Goal: Transaction & Acquisition: Purchase product/service

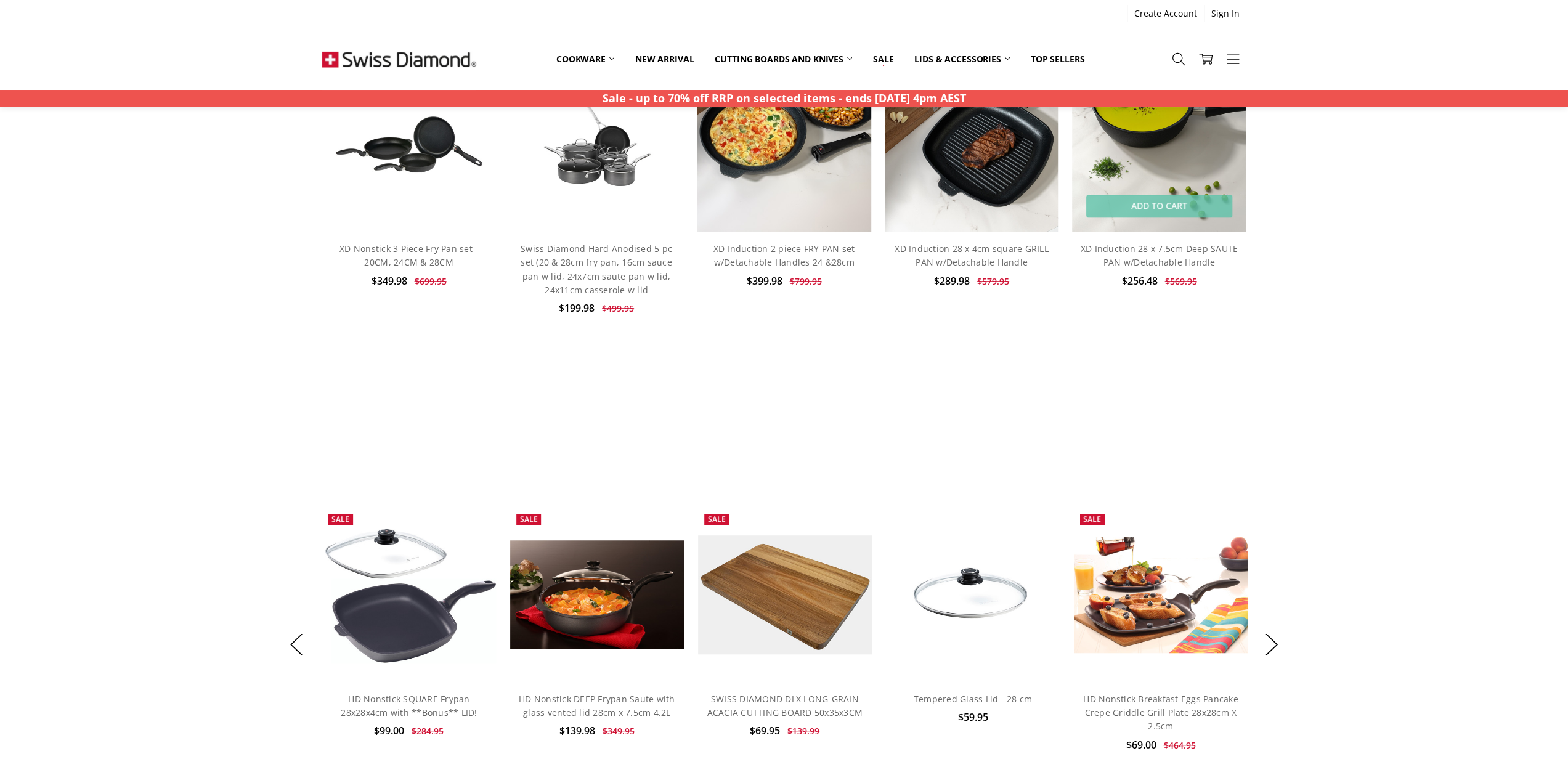
scroll to position [616, 0]
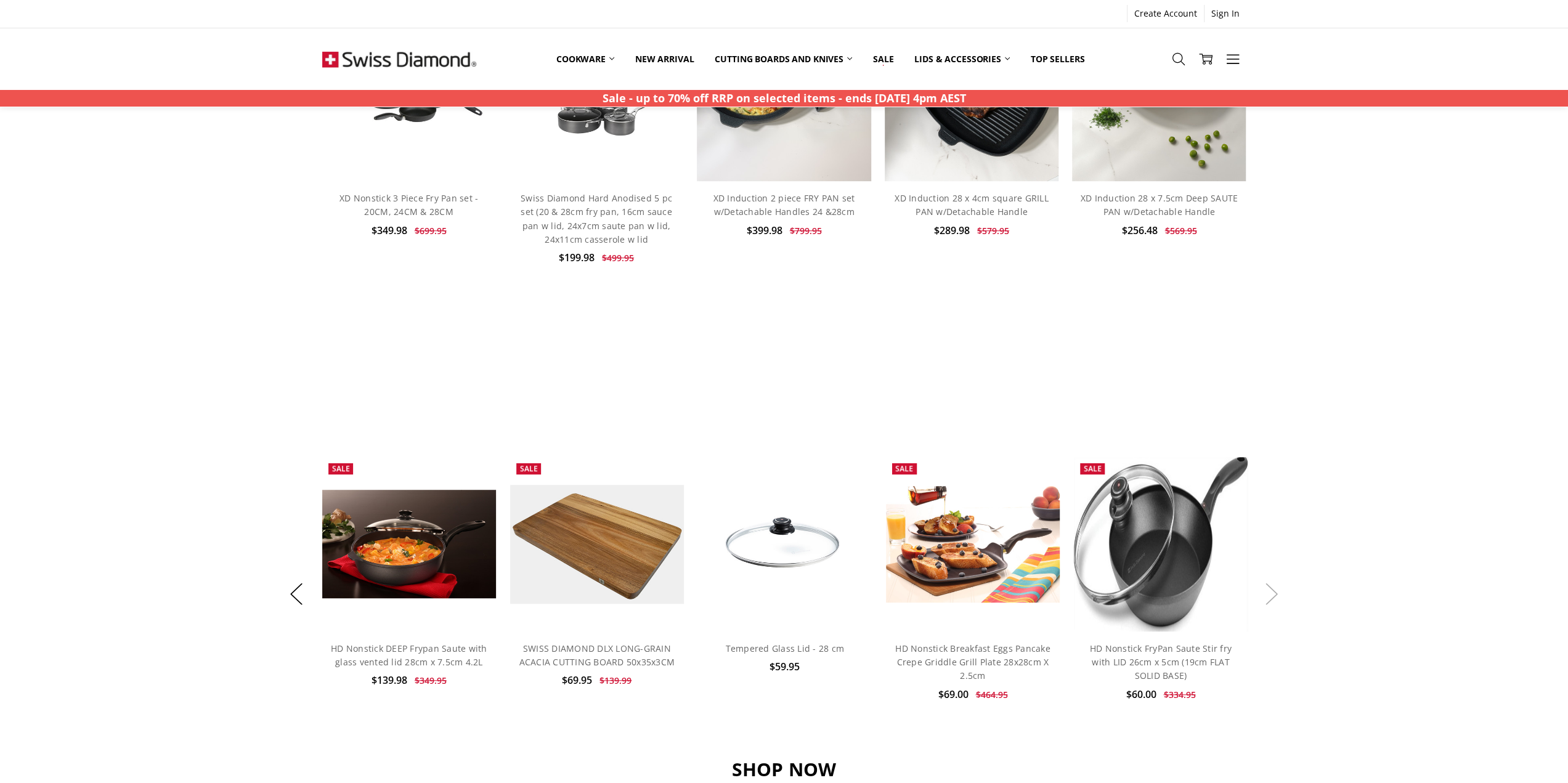
click at [1272, 600] on button "Next" at bounding box center [1272, 593] width 25 height 37
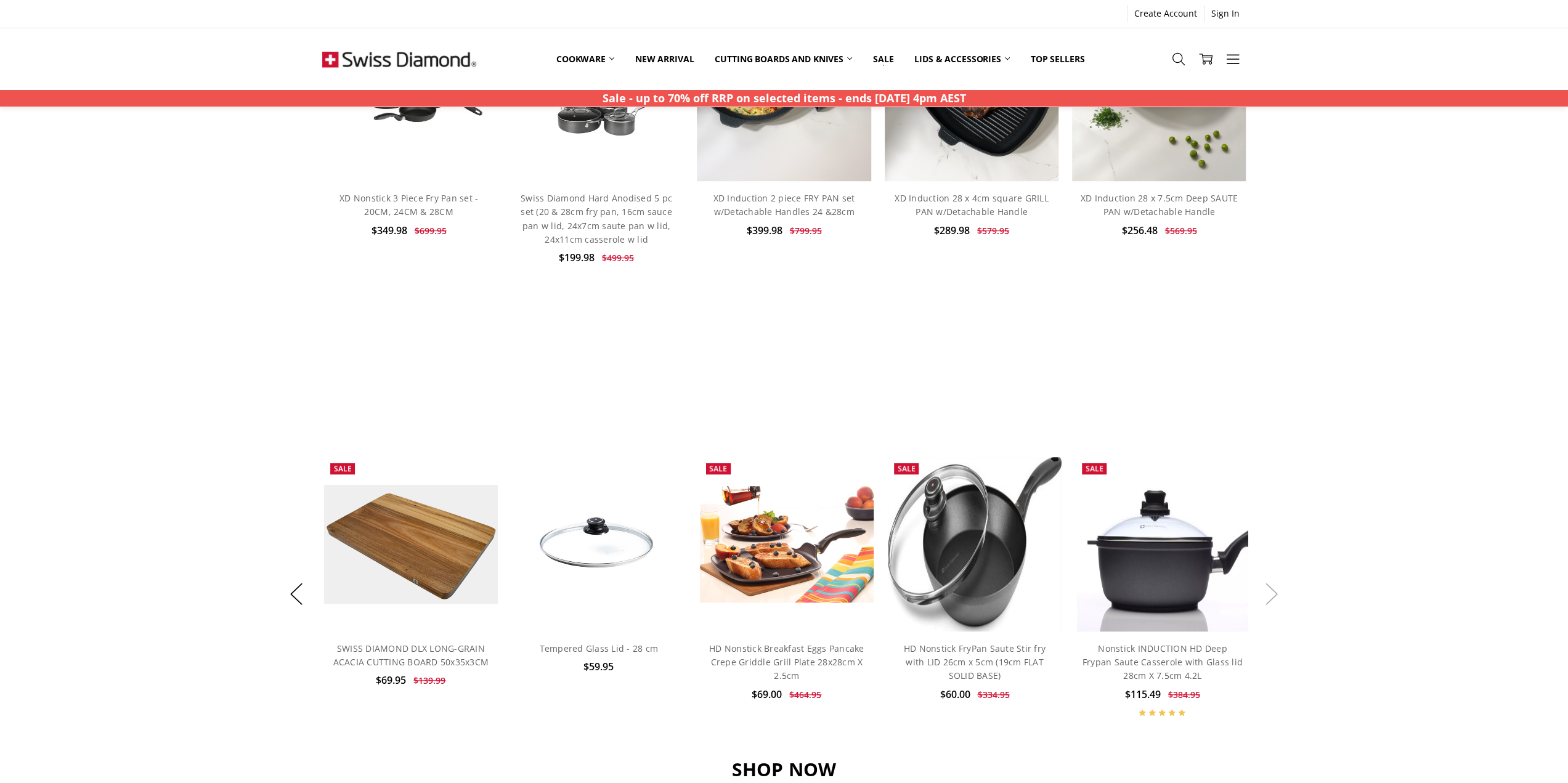
click at [1272, 600] on button "Next" at bounding box center [1272, 593] width 25 height 37
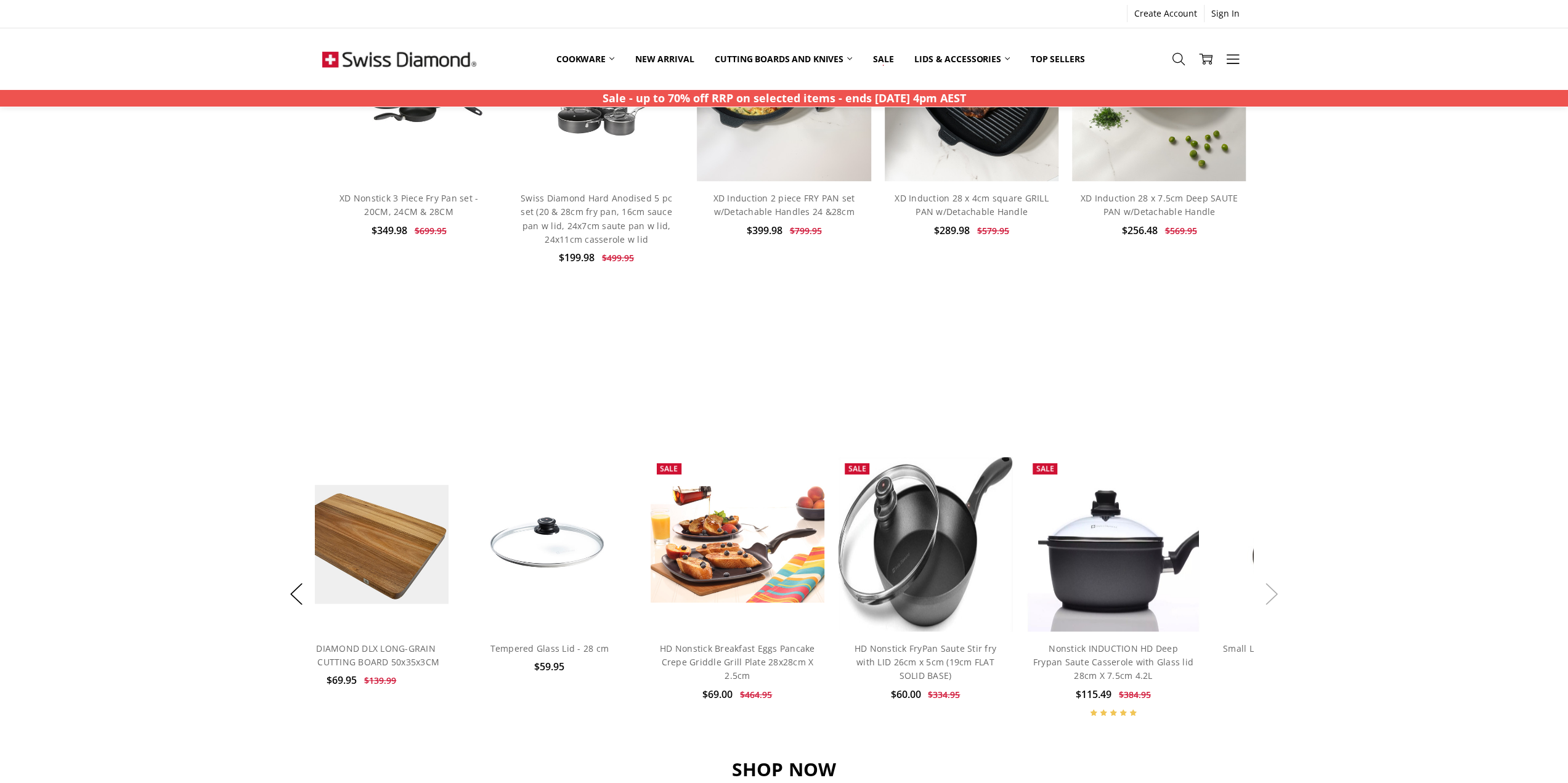
click at [1272, 600] on button "Next" at bounding box center [1272, 593] width 25 height 37
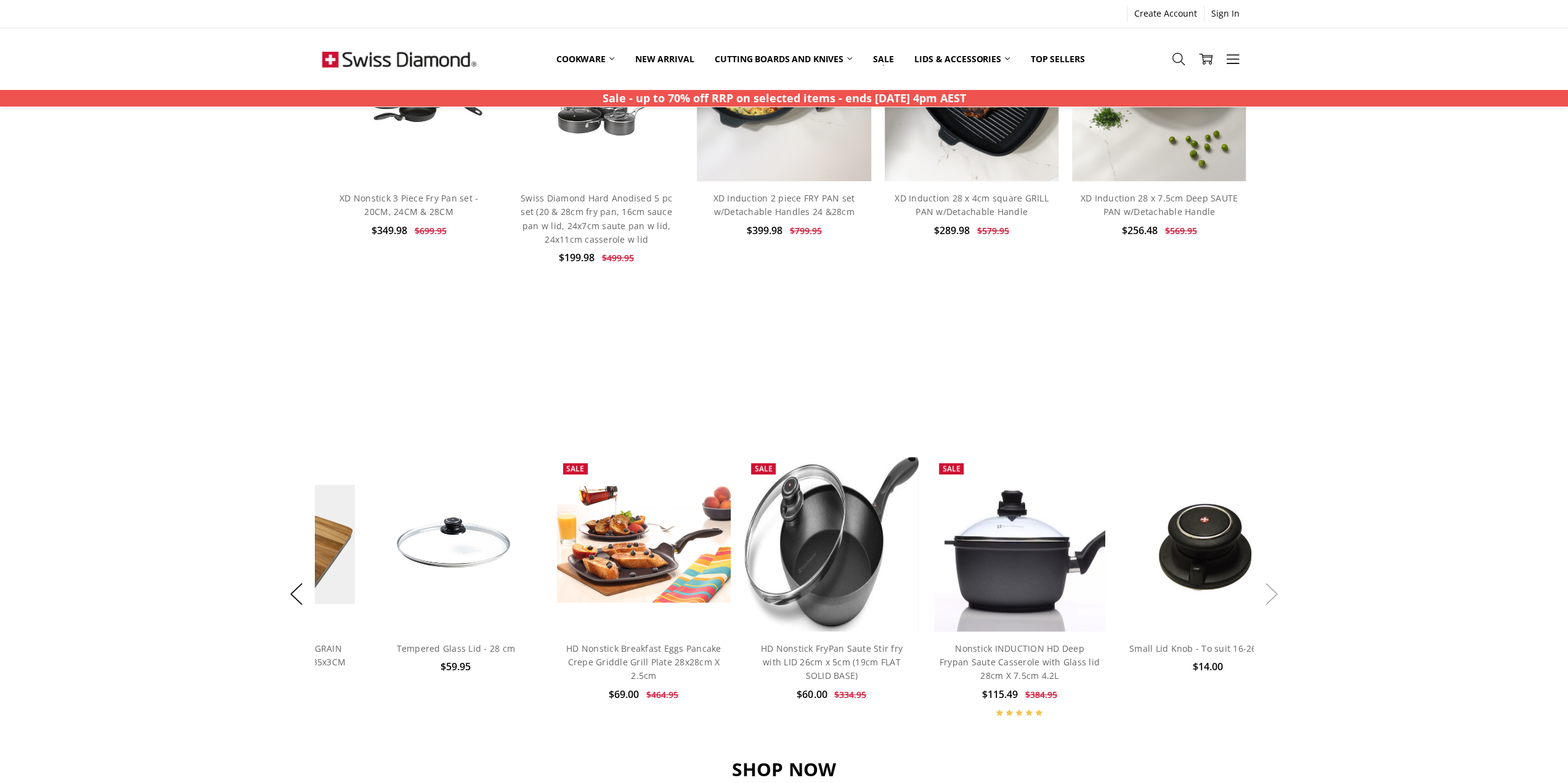
click at [1272, 600] on button "Next" at bounding box center [1272, 593] width 25 height 37
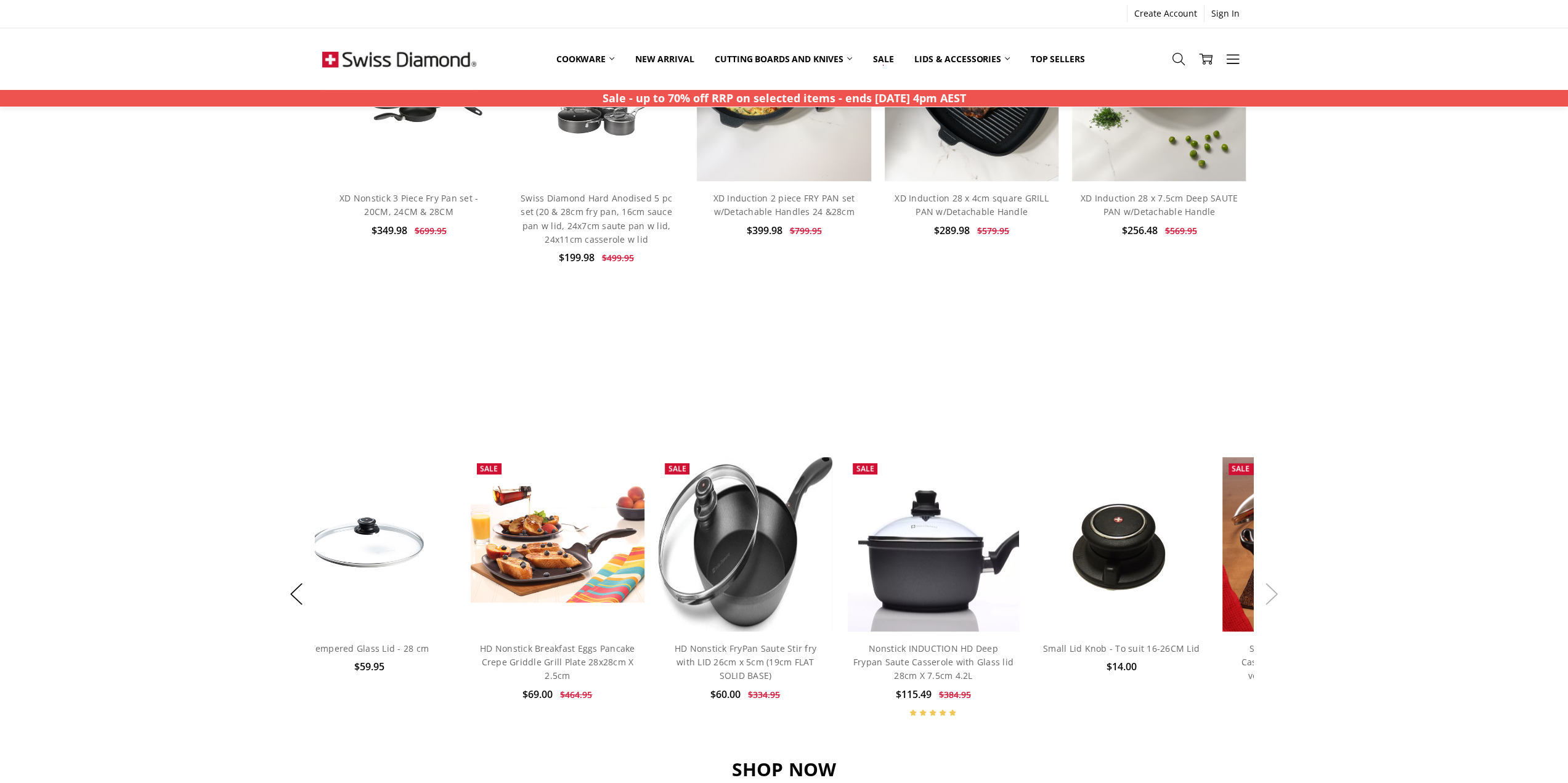
click at [1272, 600] on button "Next" at bounding box center [1272, 593] width 25 height 37
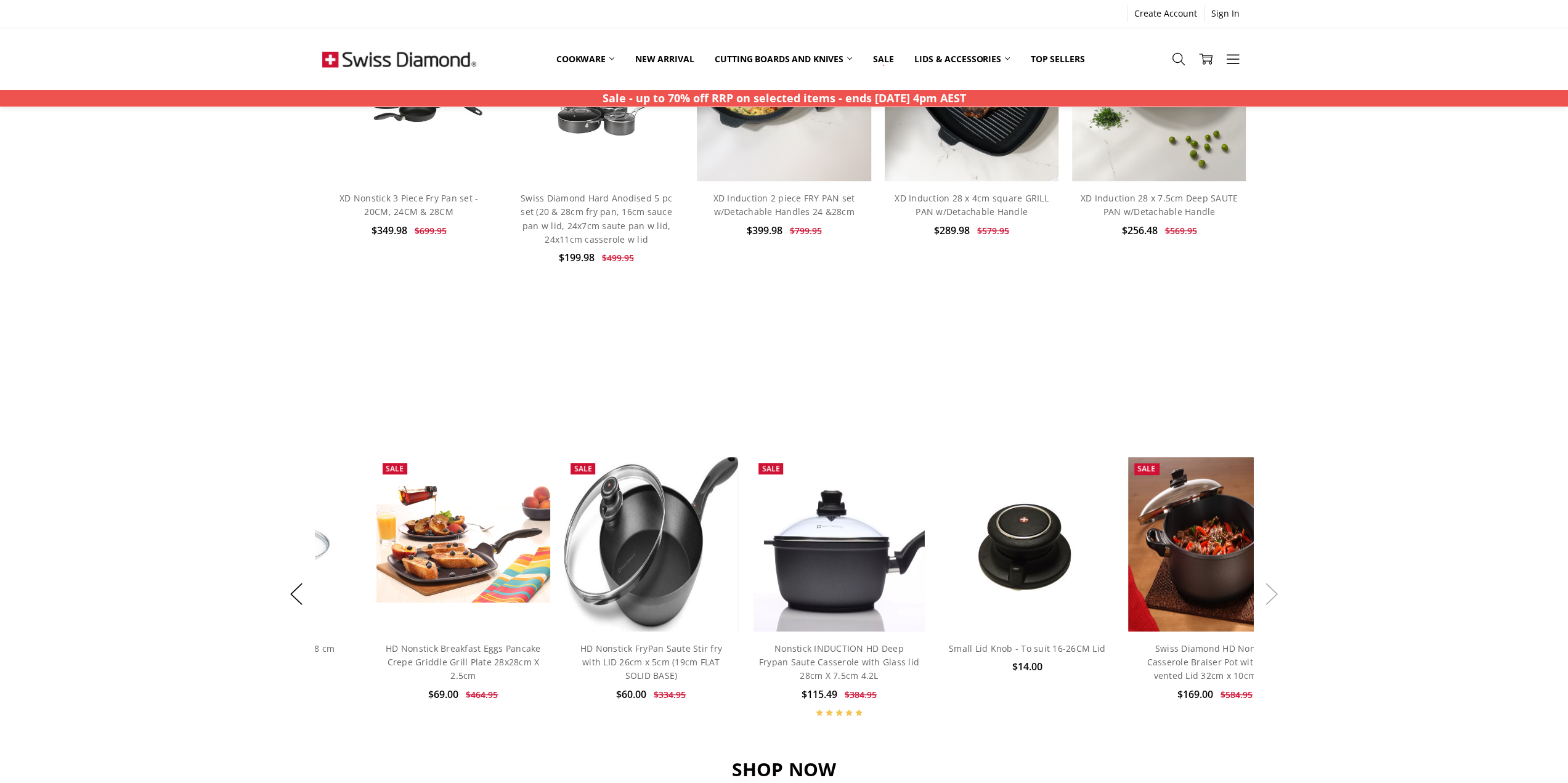
click at [1272, 600] on button "Next" at bounding box center [1272, 593] width 25 height 37
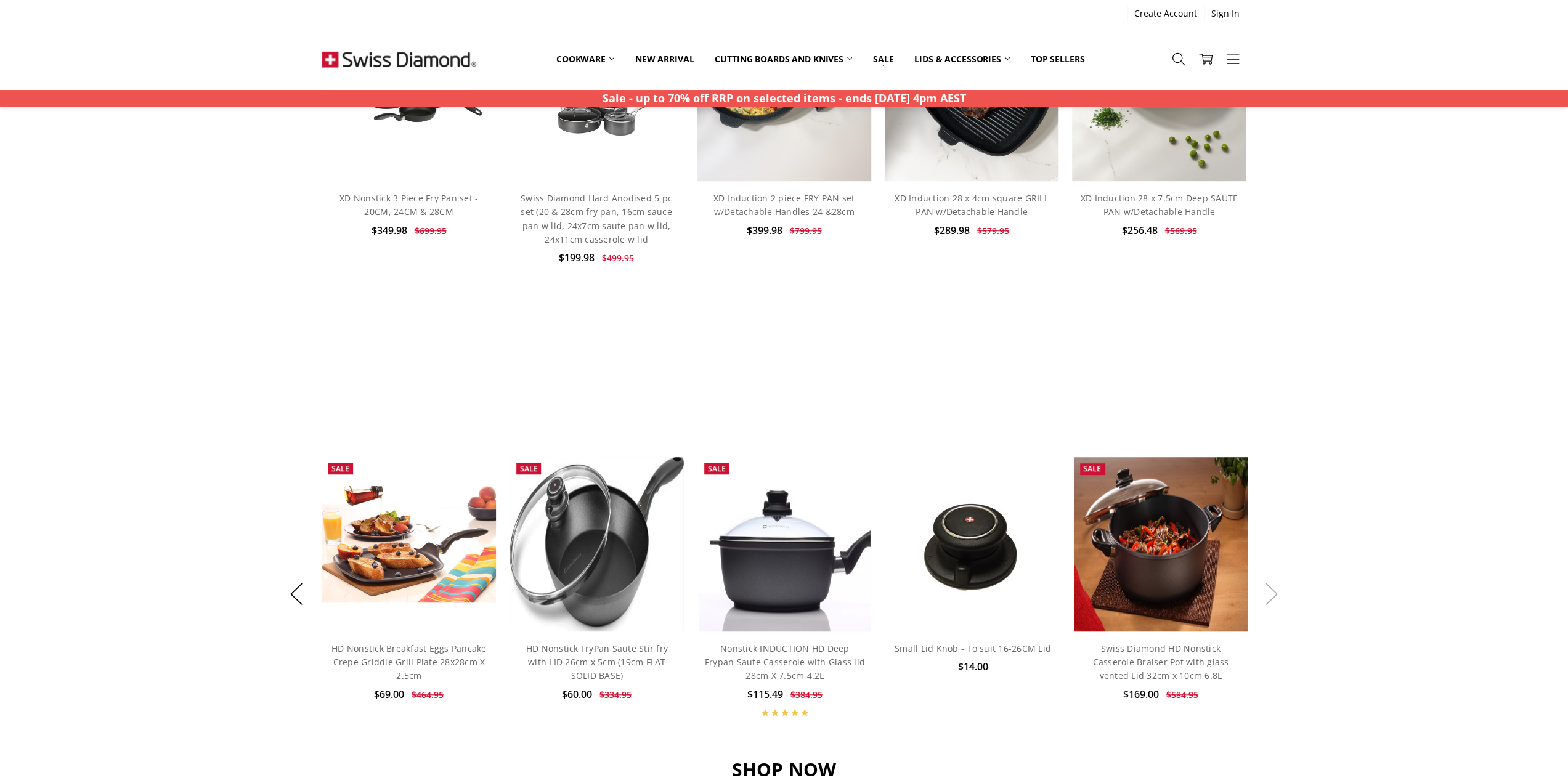
click at [1272, 600] on button "Next" at bounding box center [1272, 593] width 25 height 37
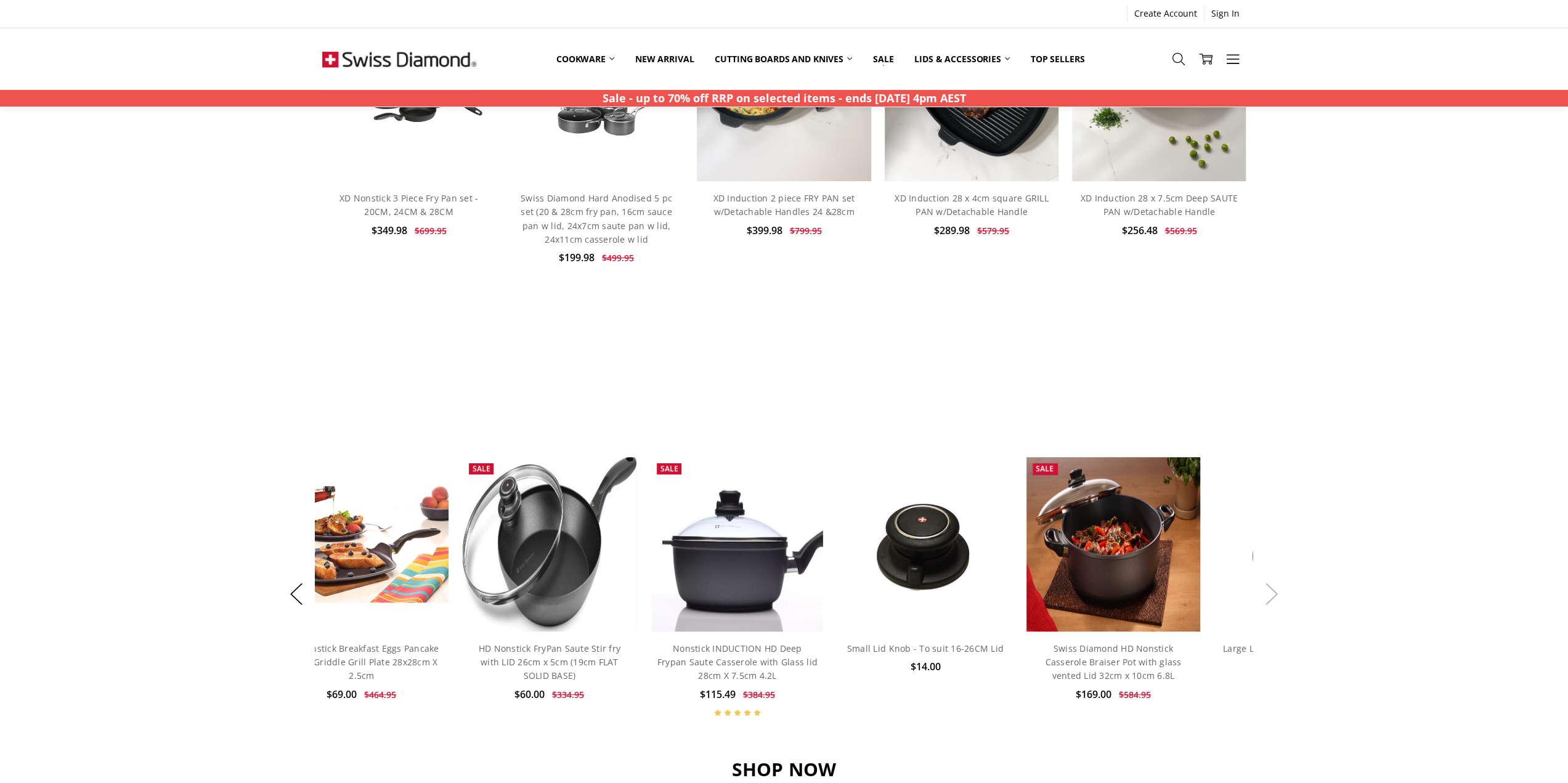
click at [1272, 600] on button "Next" at bounding box center [1272, 593] width 25 height 37
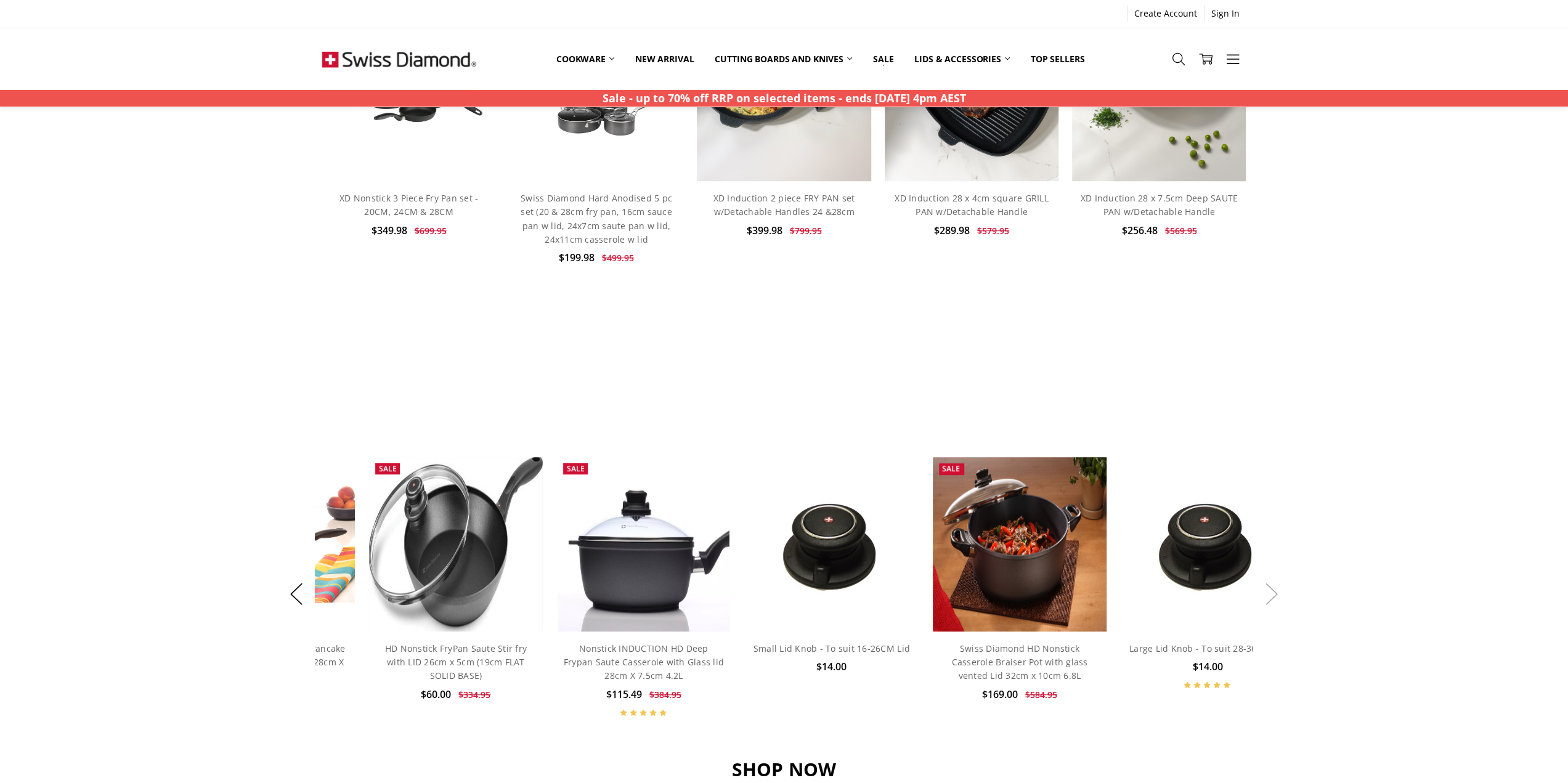
click at [1272, 600] on button "Next" at bounding box center [1272, 593] width 25 height 37
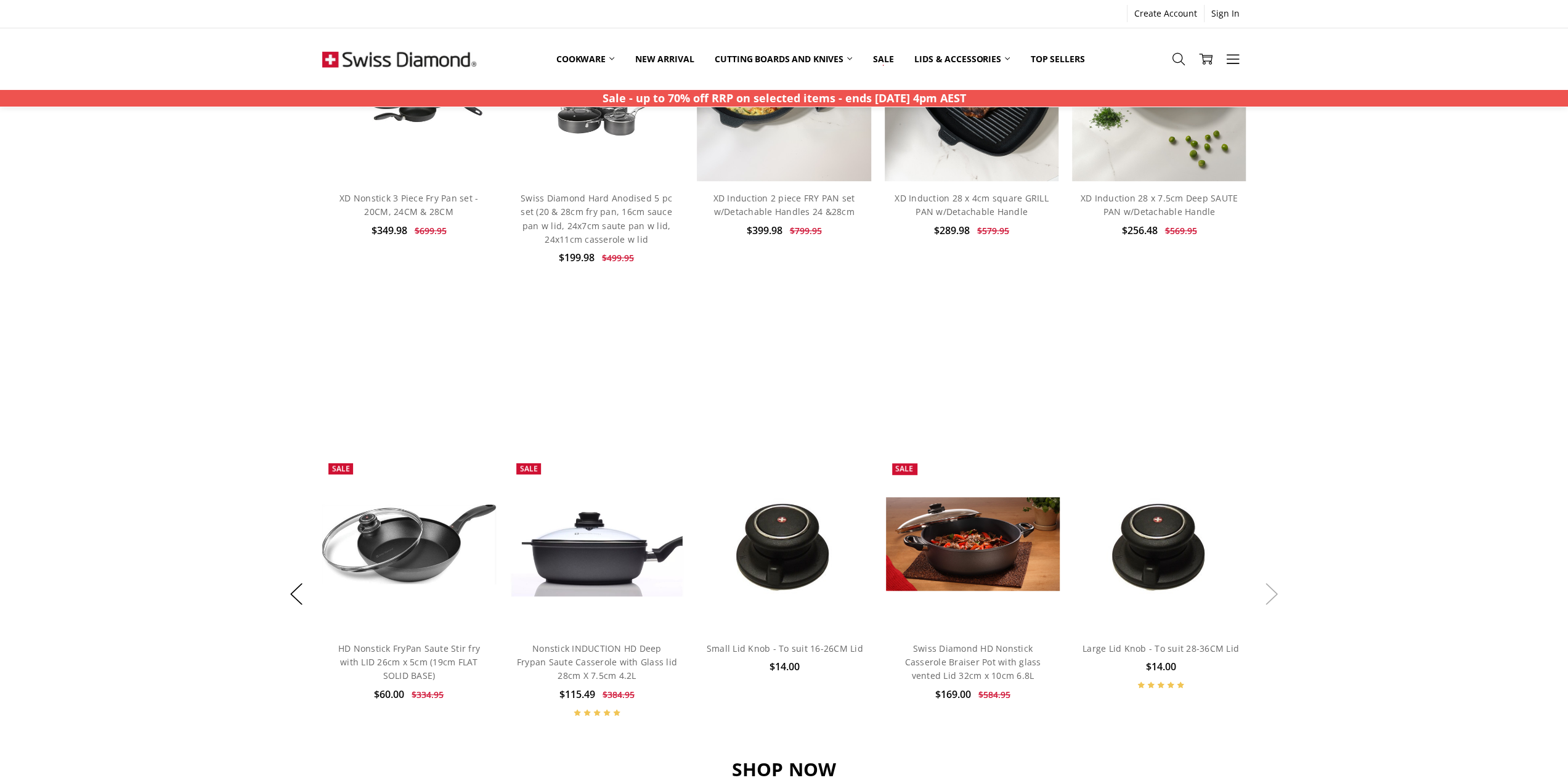
click at [1272, 600] on button "Next" at bounding box center [1272, 593] width 25 height 37
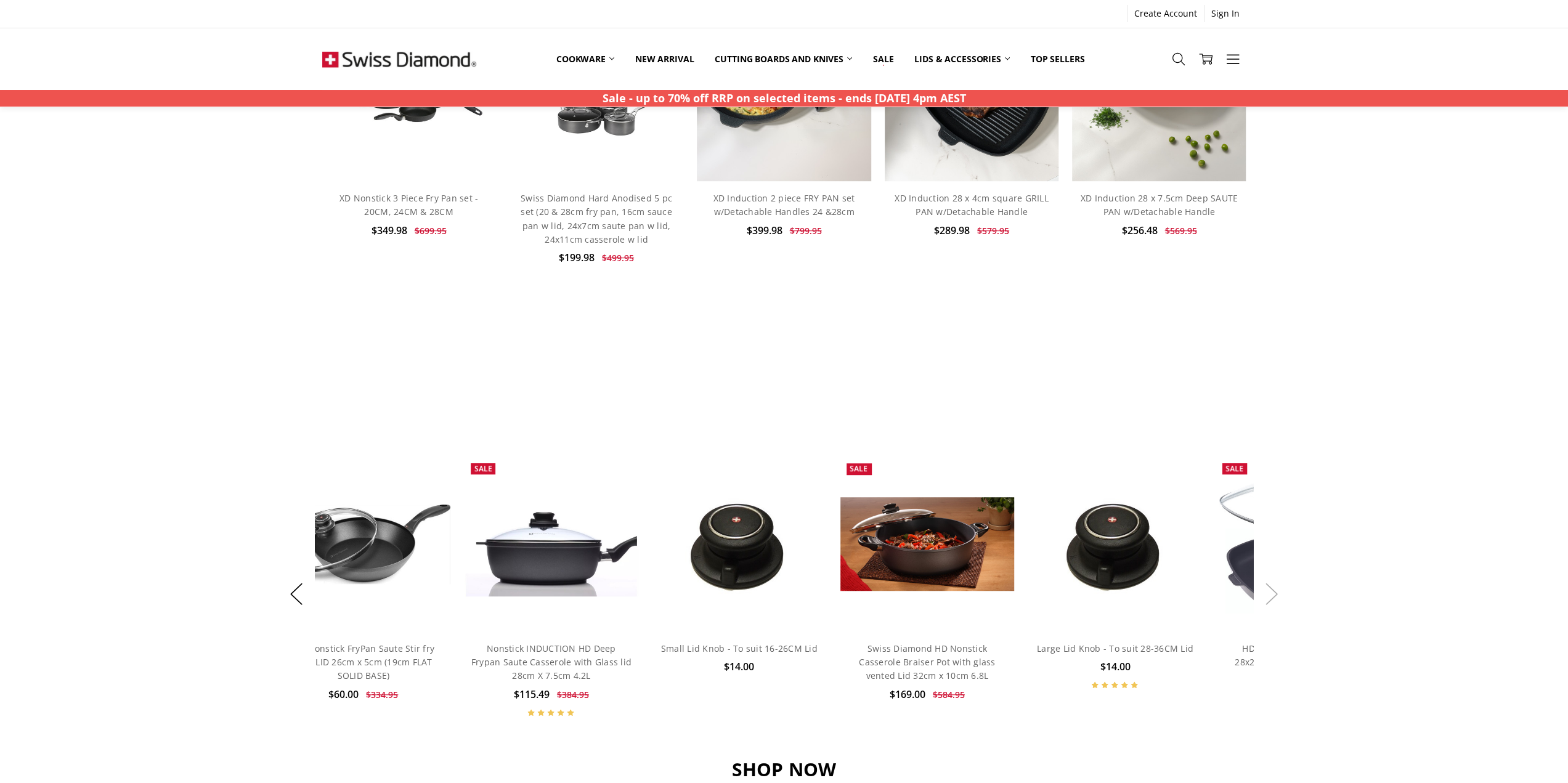
click at [1272, 600] on button "Next" at bounding box center [1272, 593] width 25 height 37
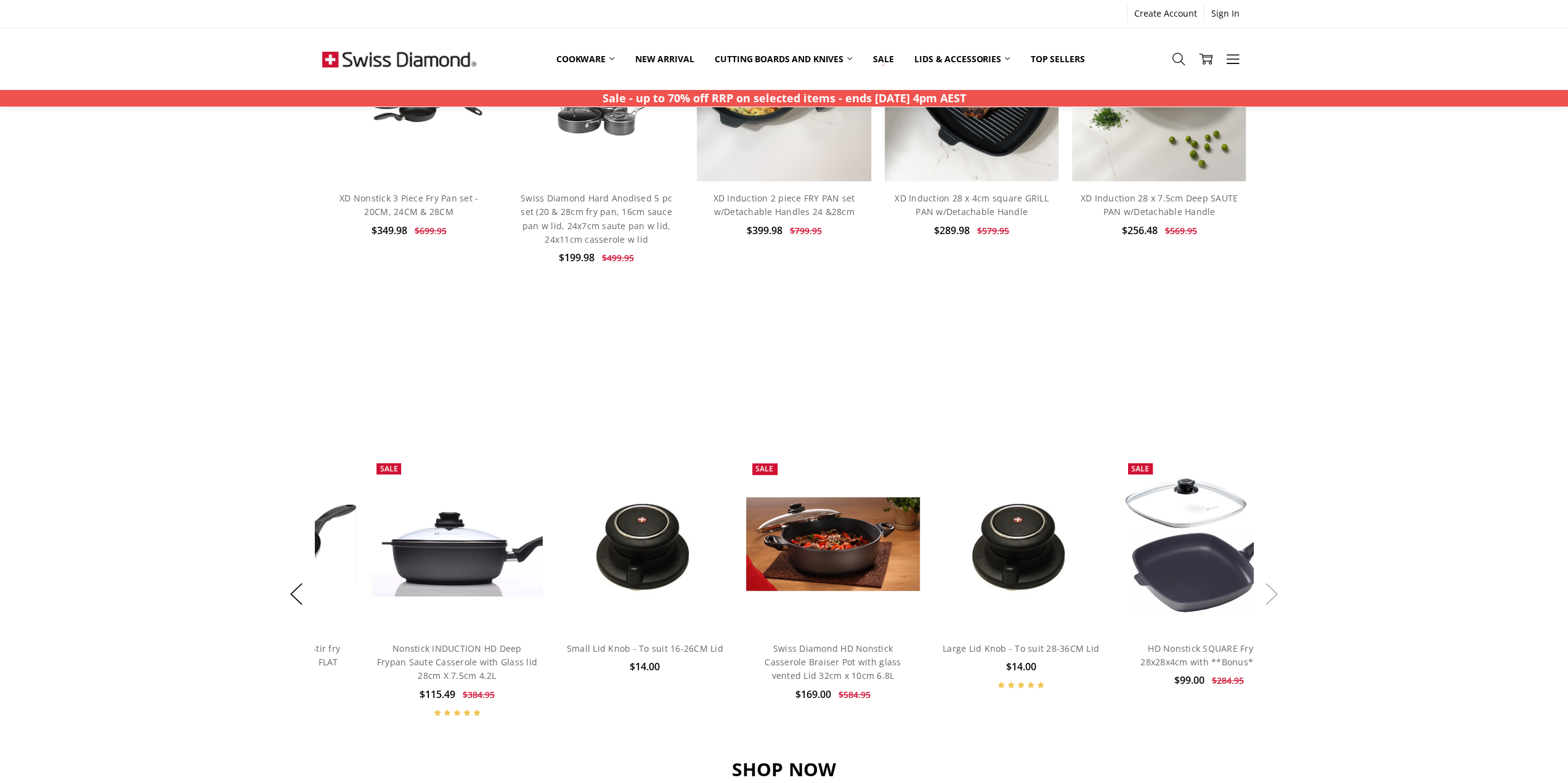
click at [1272, 600] on button "Next" at bounding box center [1272, 593] width 25 height 37
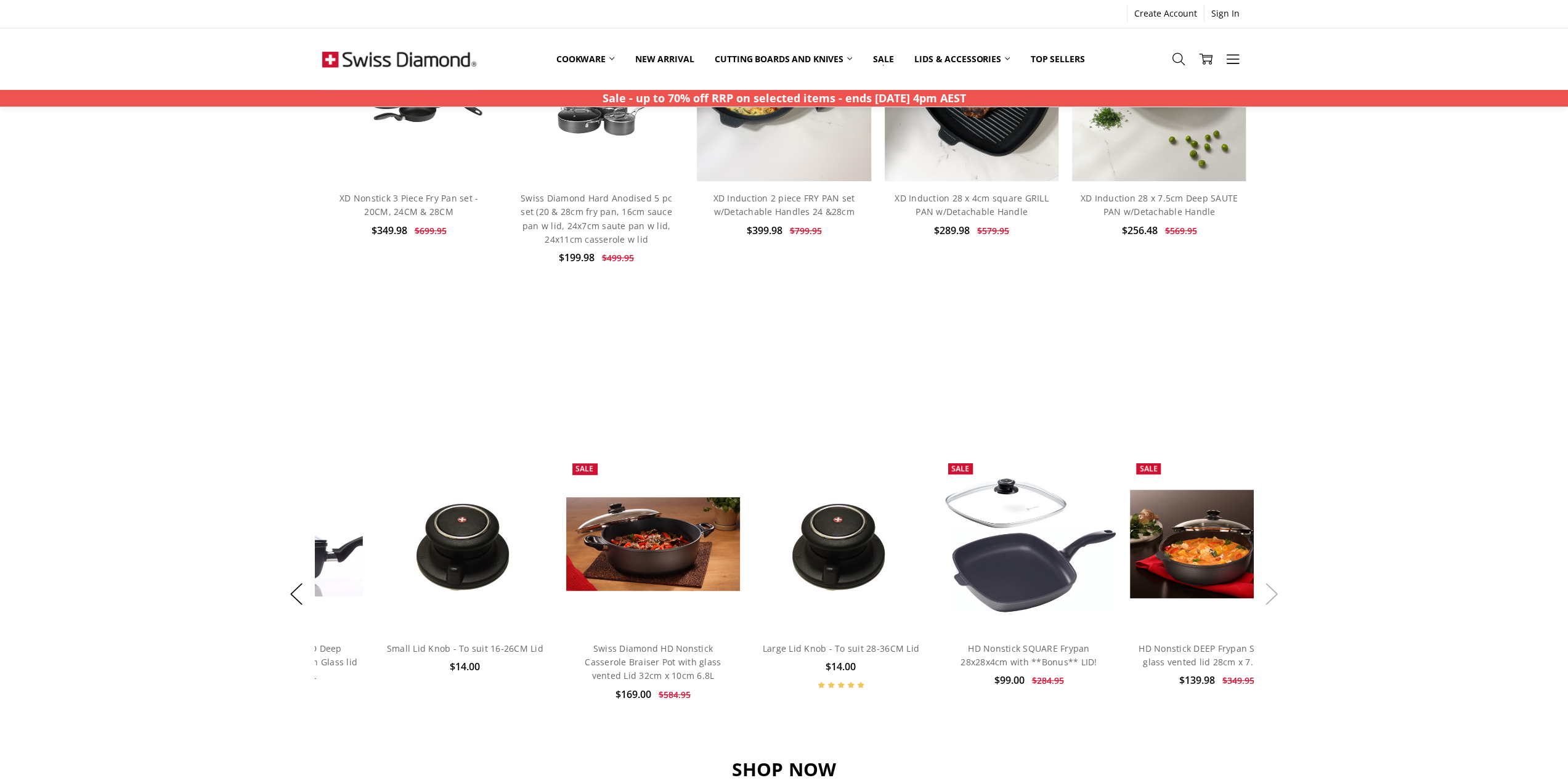
click at [1272, 600] on button "Next" at bounding box center [1272, 593] width 25 height 37
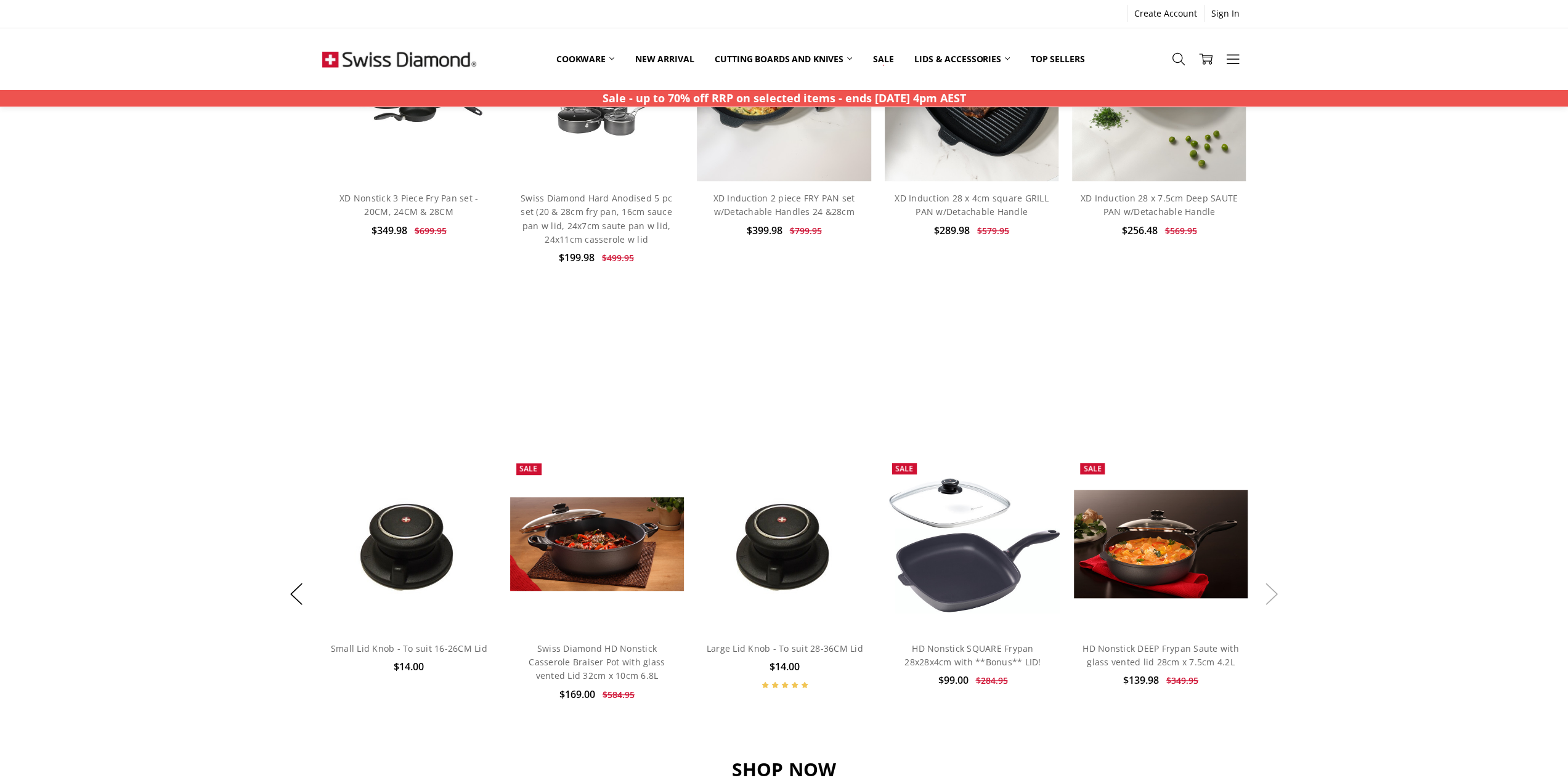
click at [1272, 600] on button "Next" at bounding box center [1272, 593] width 25 height 37
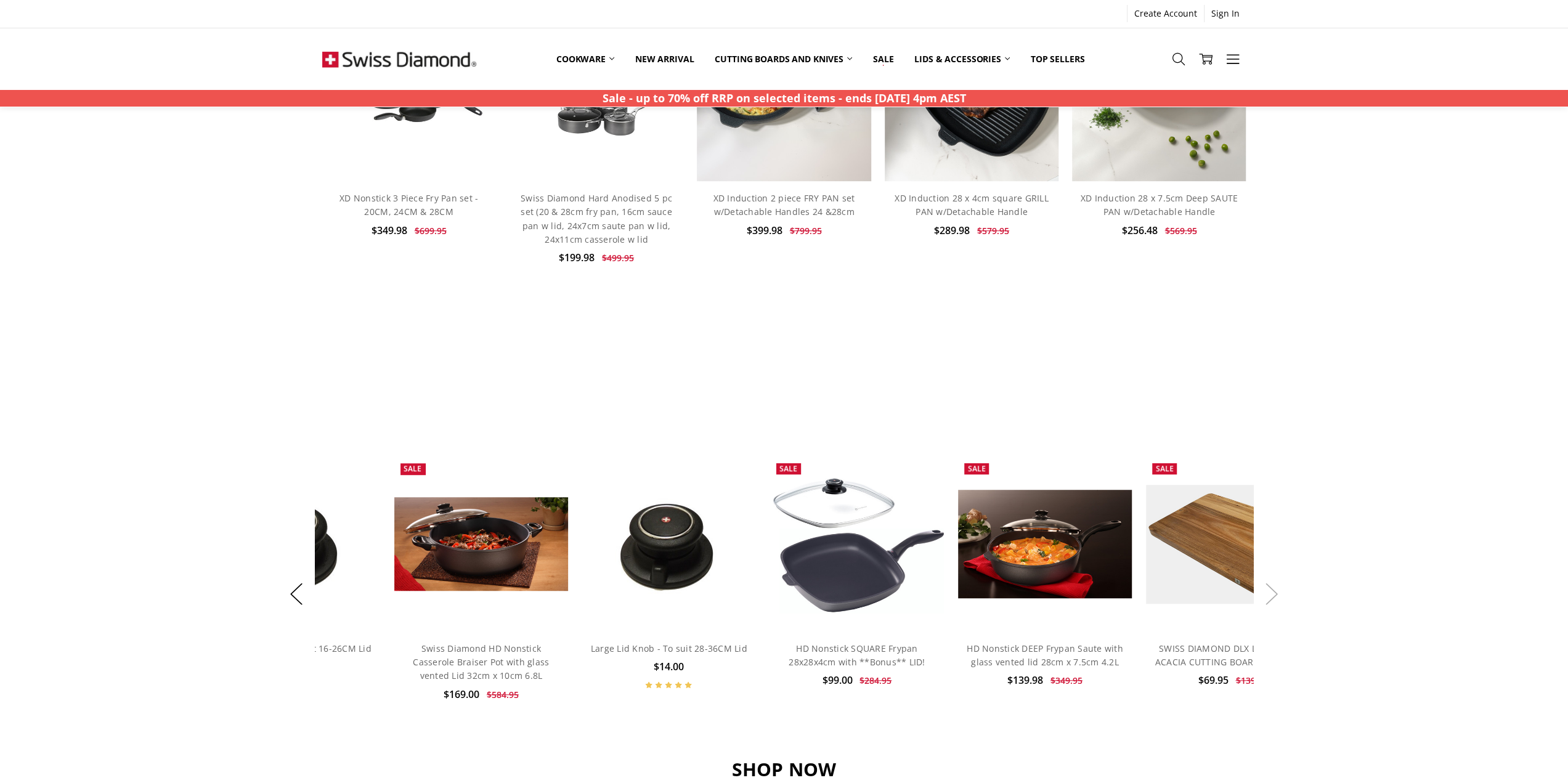
click at [1272, 600] on button "Next" at bounding box center [1272, 593] width 25 height 37
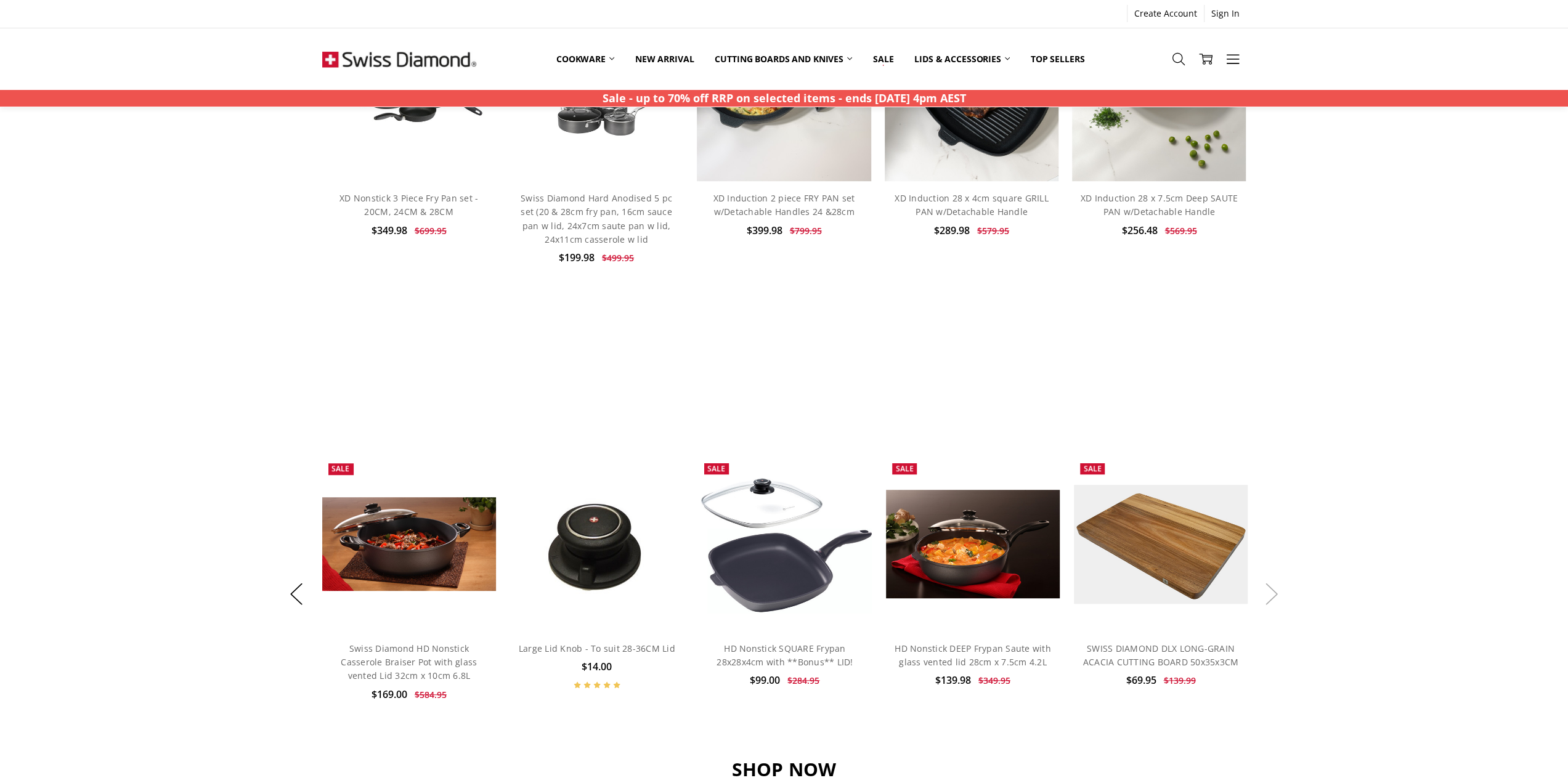
click at [1272, 600] on button "Next" at bounding box center [1272, 593] width 25 height 37
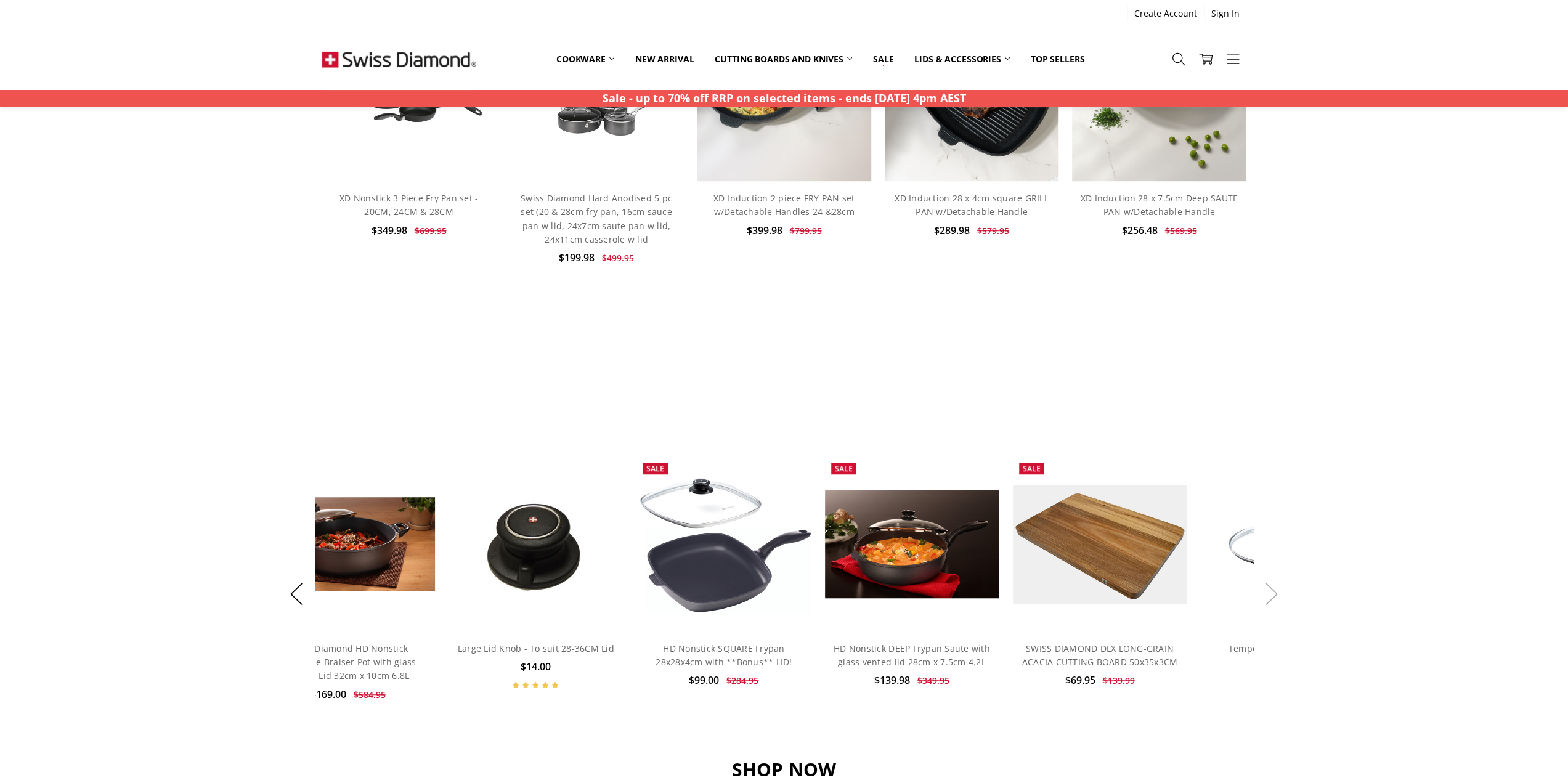
click at [1272, 600] on button "Next" at bounding box center [1272, 593] width 25 height 37
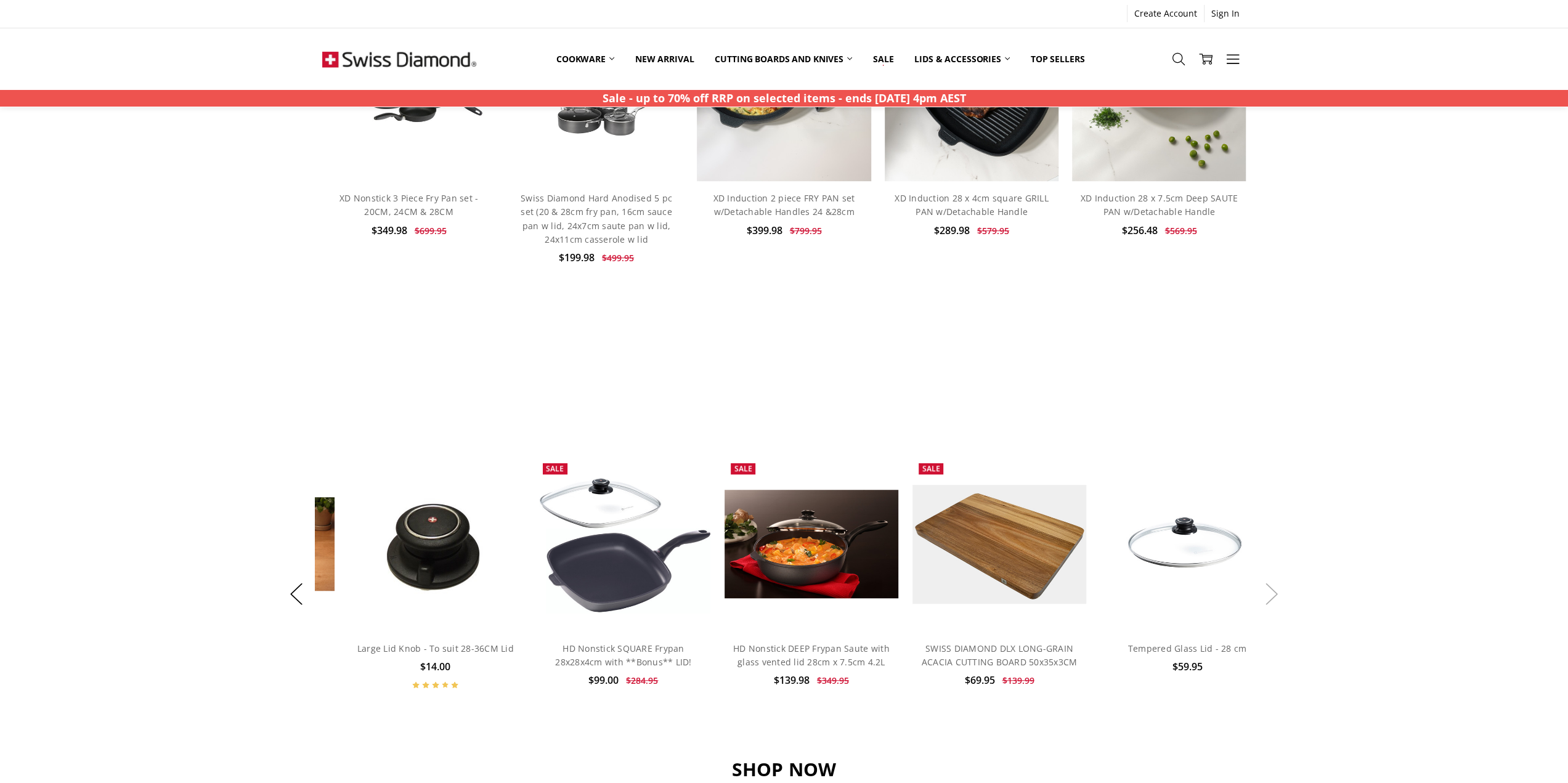
click at [1272, 600] on button "Next" at bounding box center [1272, 593] width 25 height 37
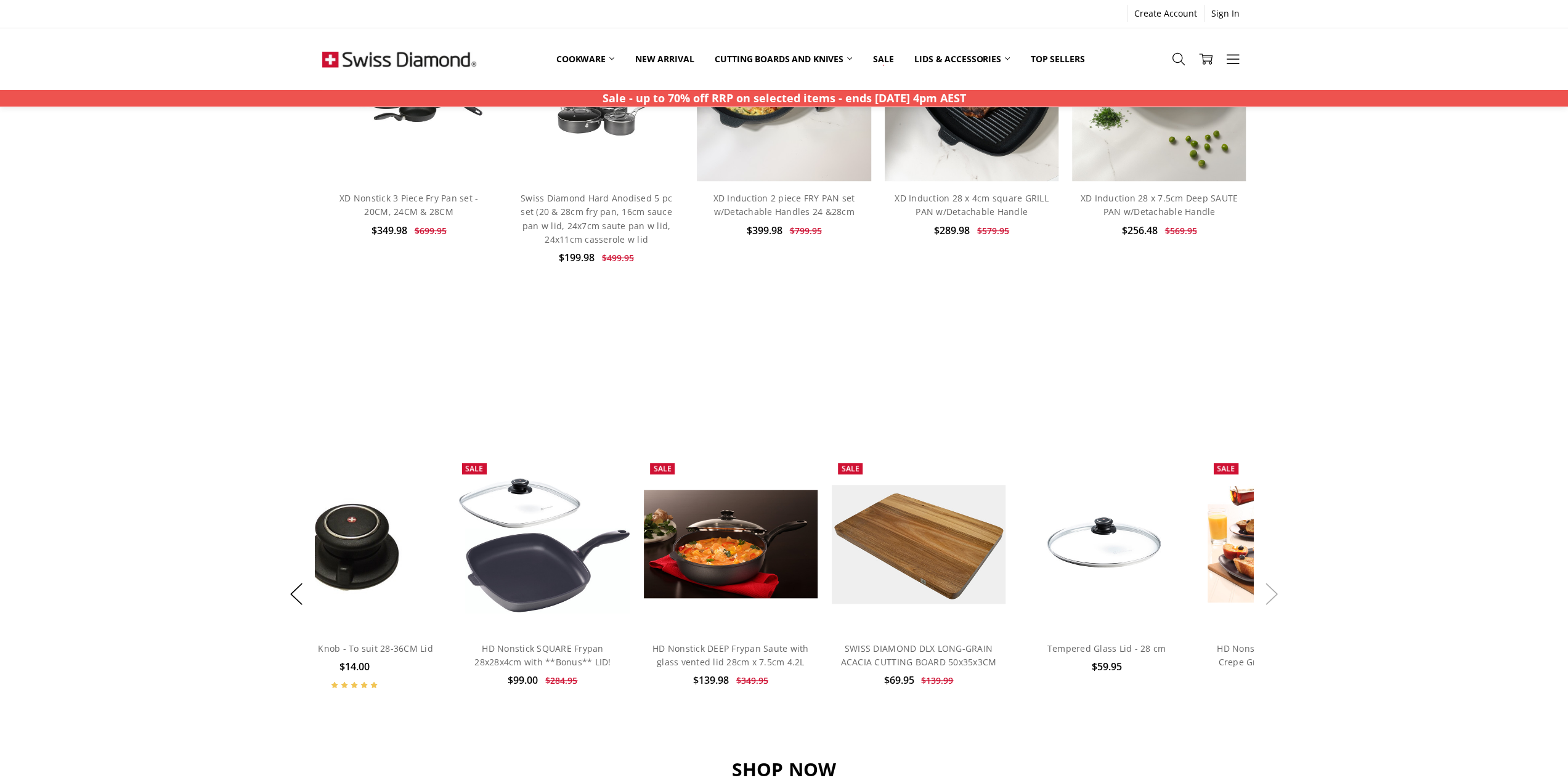
click at [1272, 600] on button "Next" at bounding box center [1272, 593] width 25 height 37
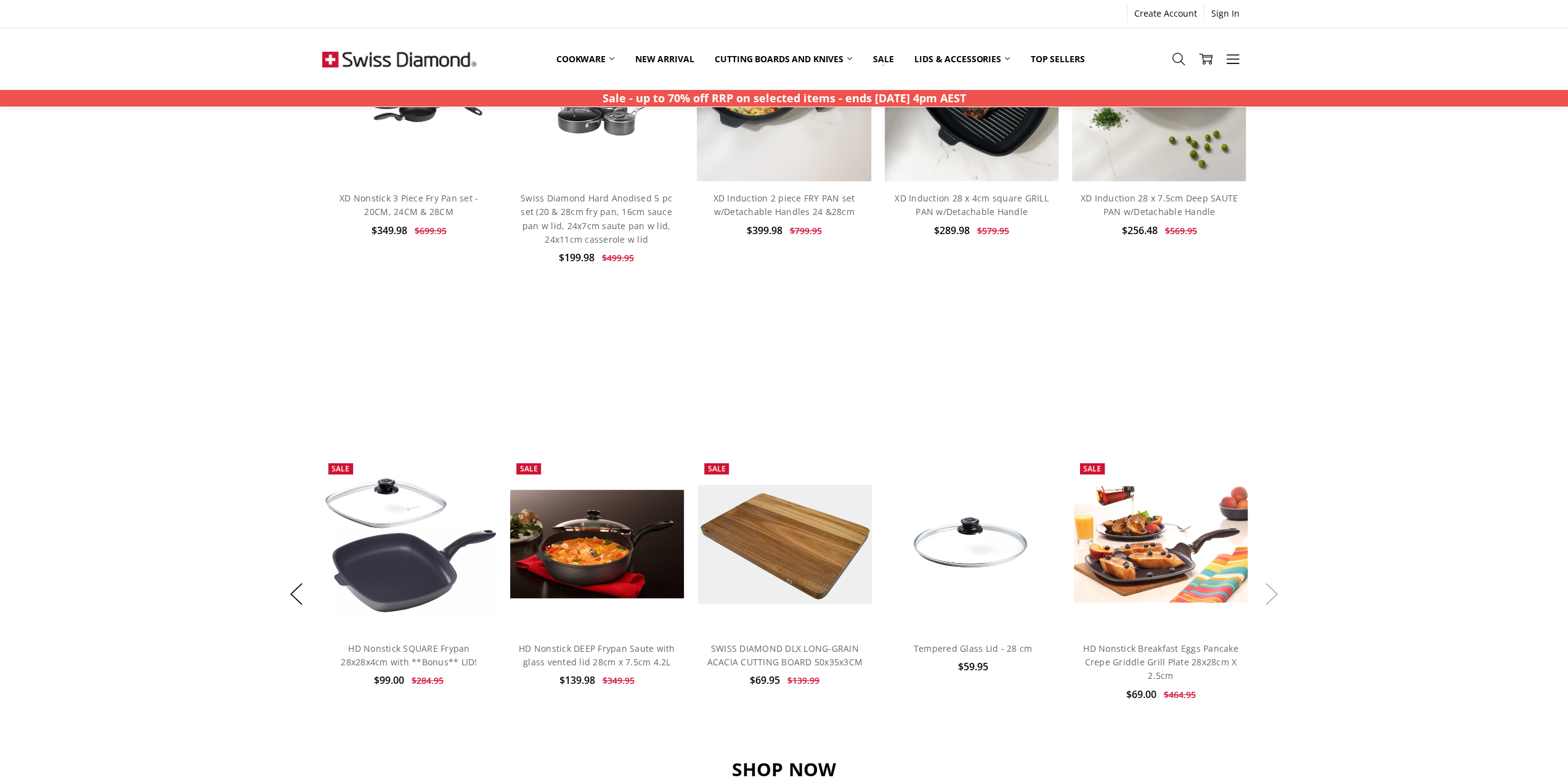
click at [1272, 600] on button "Next" at bounding box center [1272, 593] width 25 height 37
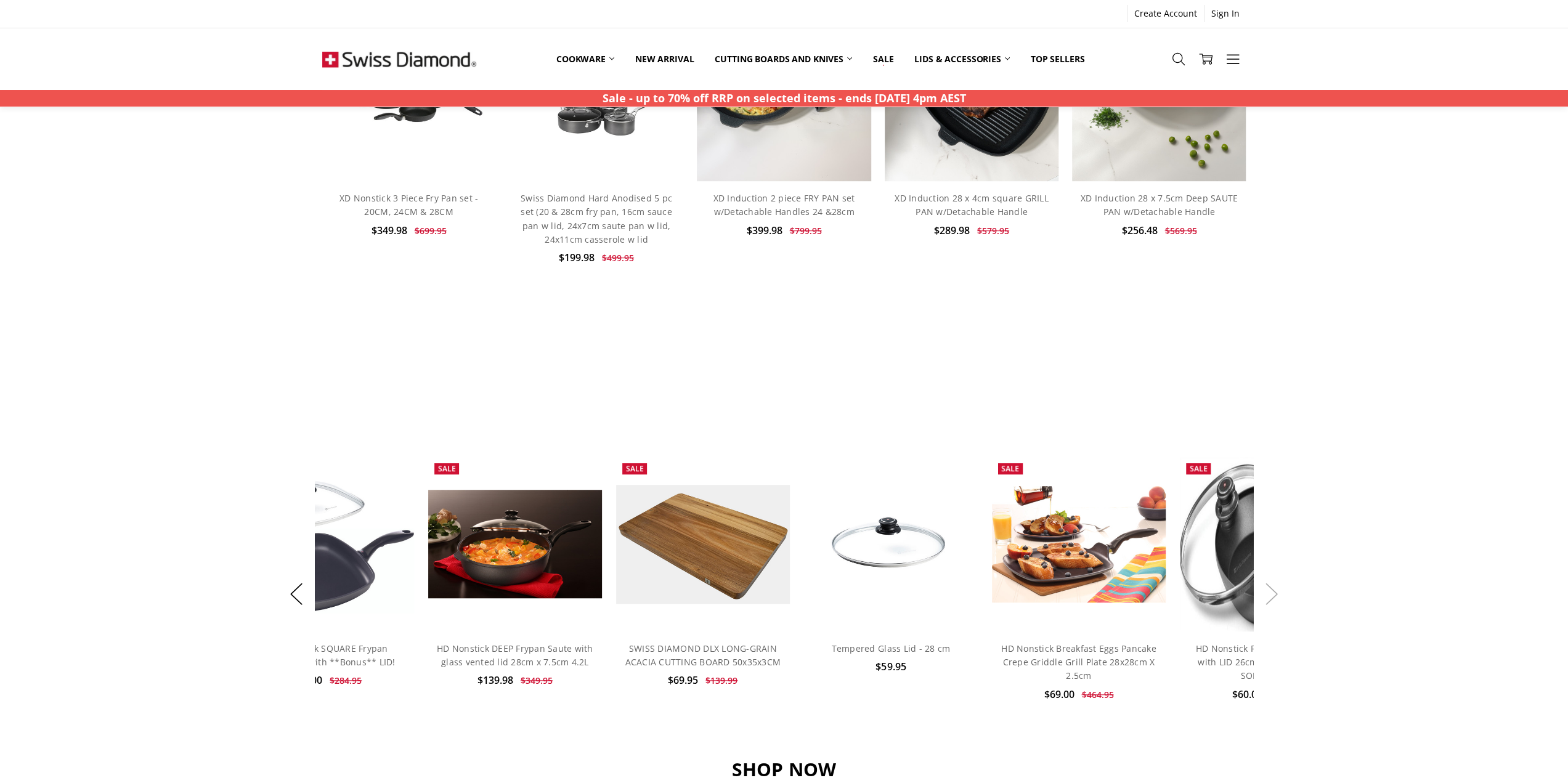
click at [1272, 600] on button "Next" at bounding box center [1272, 593] width 25 height 37
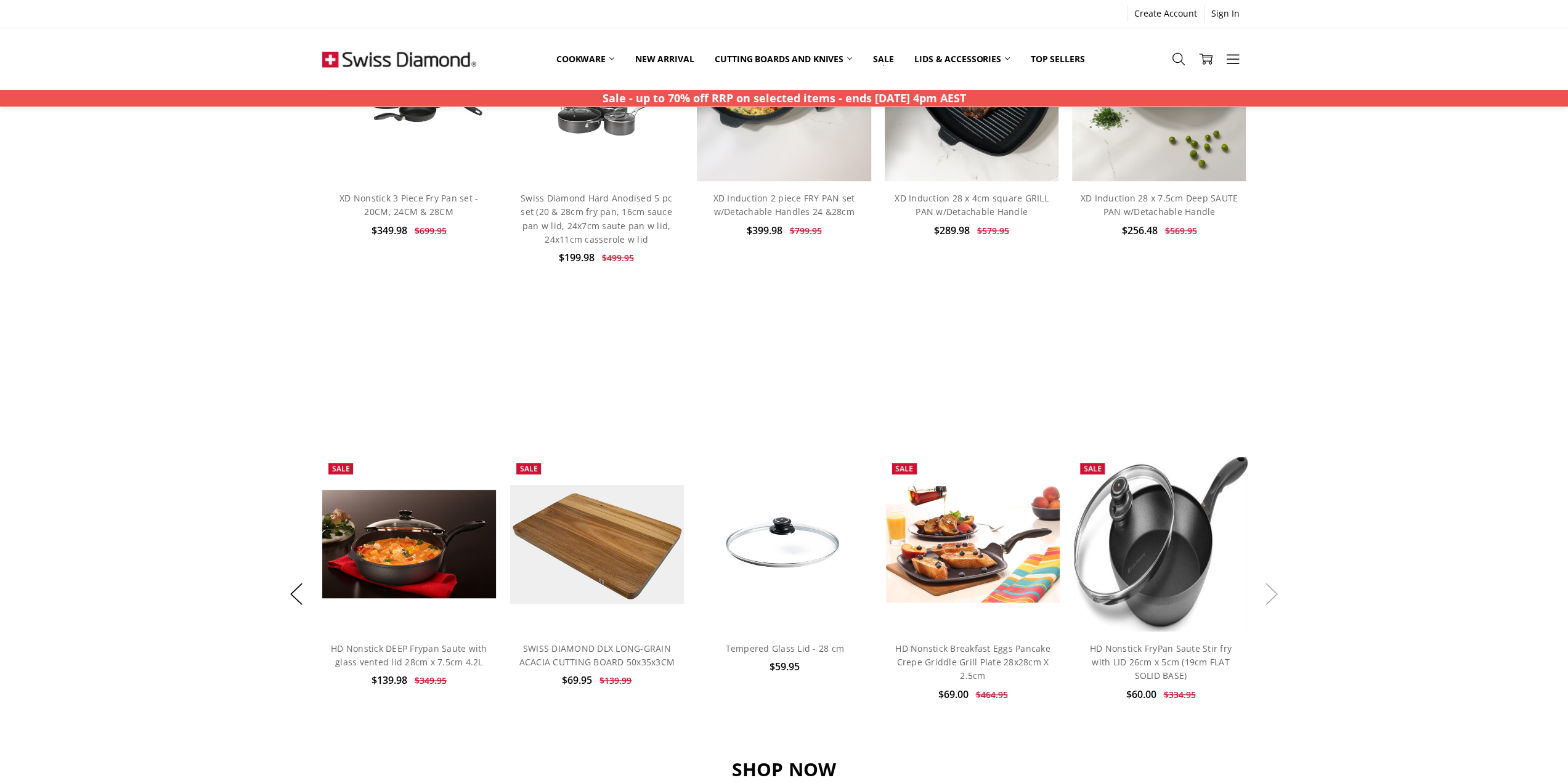
click at [1272, 600] on button "Next" at bounding box center [1272, 593] width 25 height 37
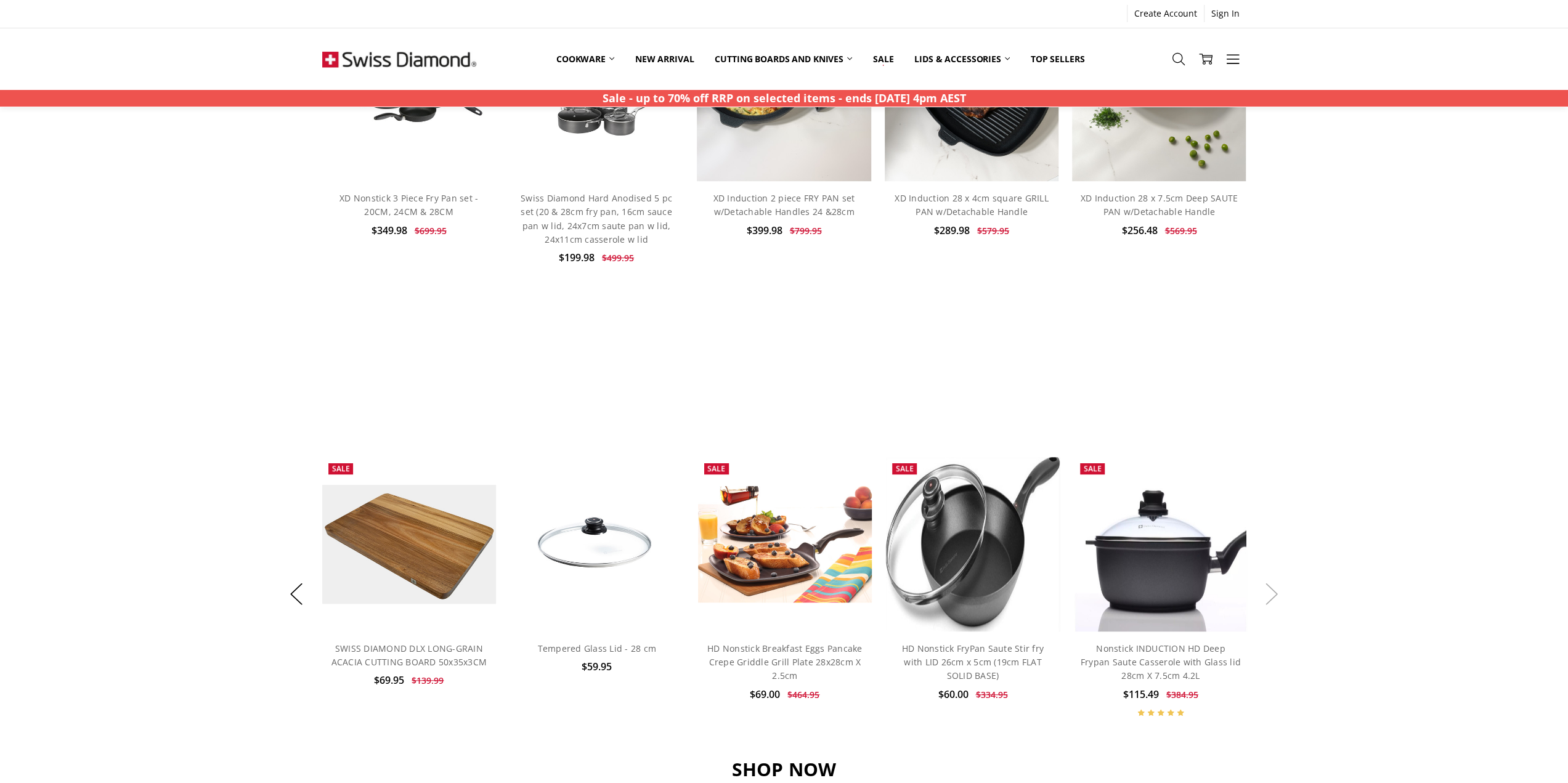
click at [1272, 600] on button "Next" at bounding box center [1272, 593] width 25 height 37
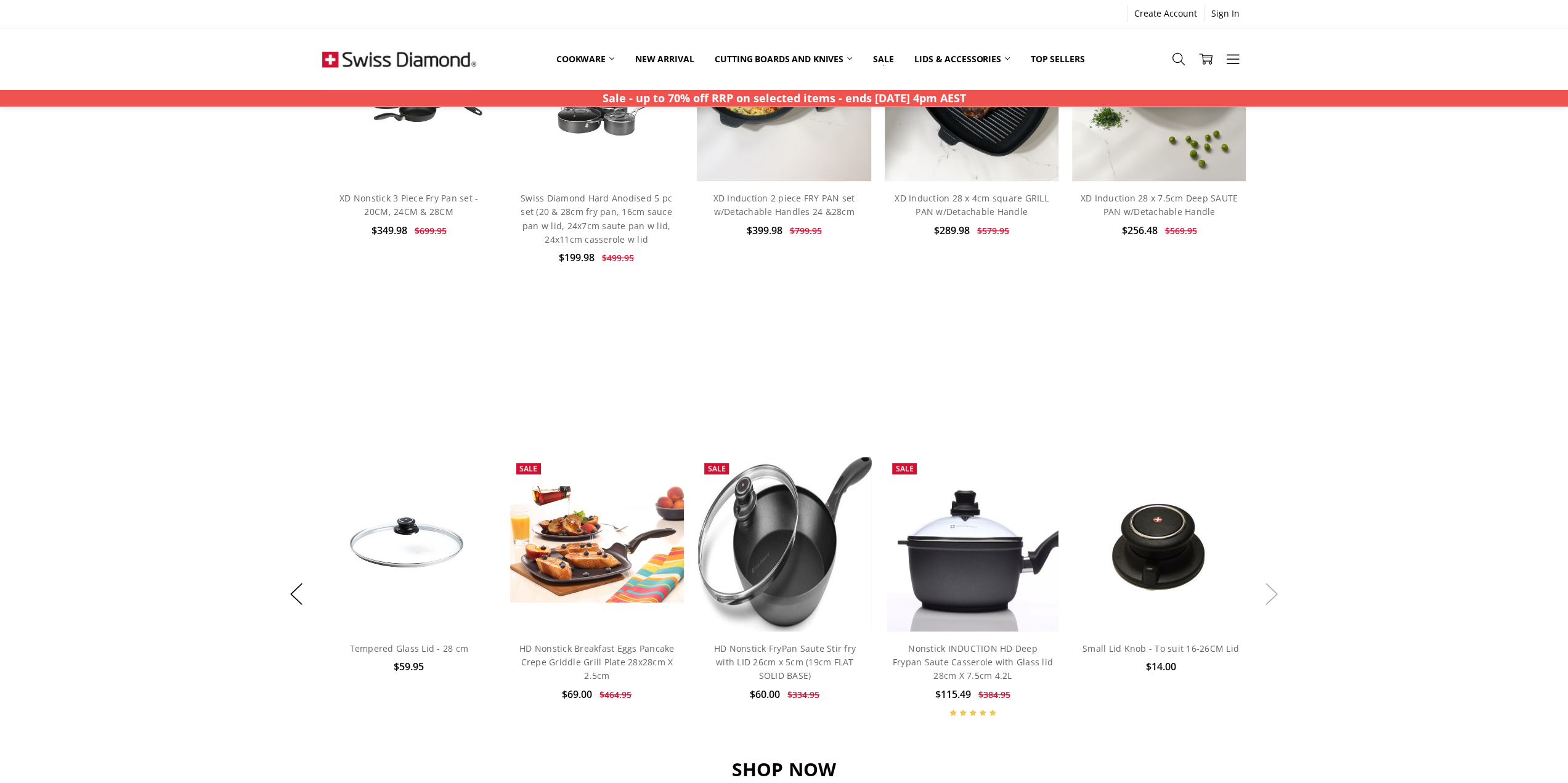
click at [1272, 600] on button "Next" at bounding box center [1272, 593] width 25 height 37
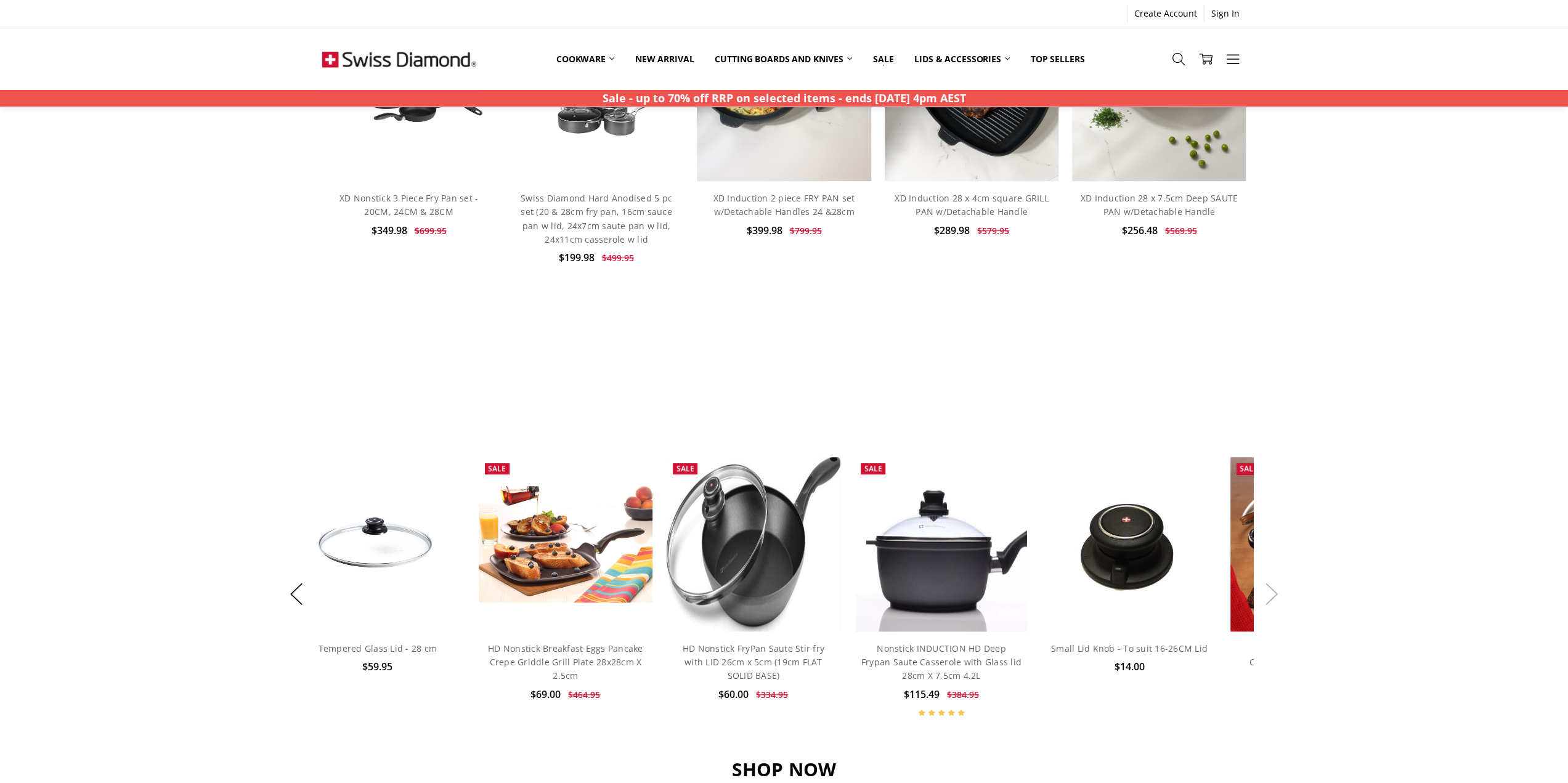
click at [1272, 600] on button "Next" at bounding box center [1272, 593] width 25 height 37
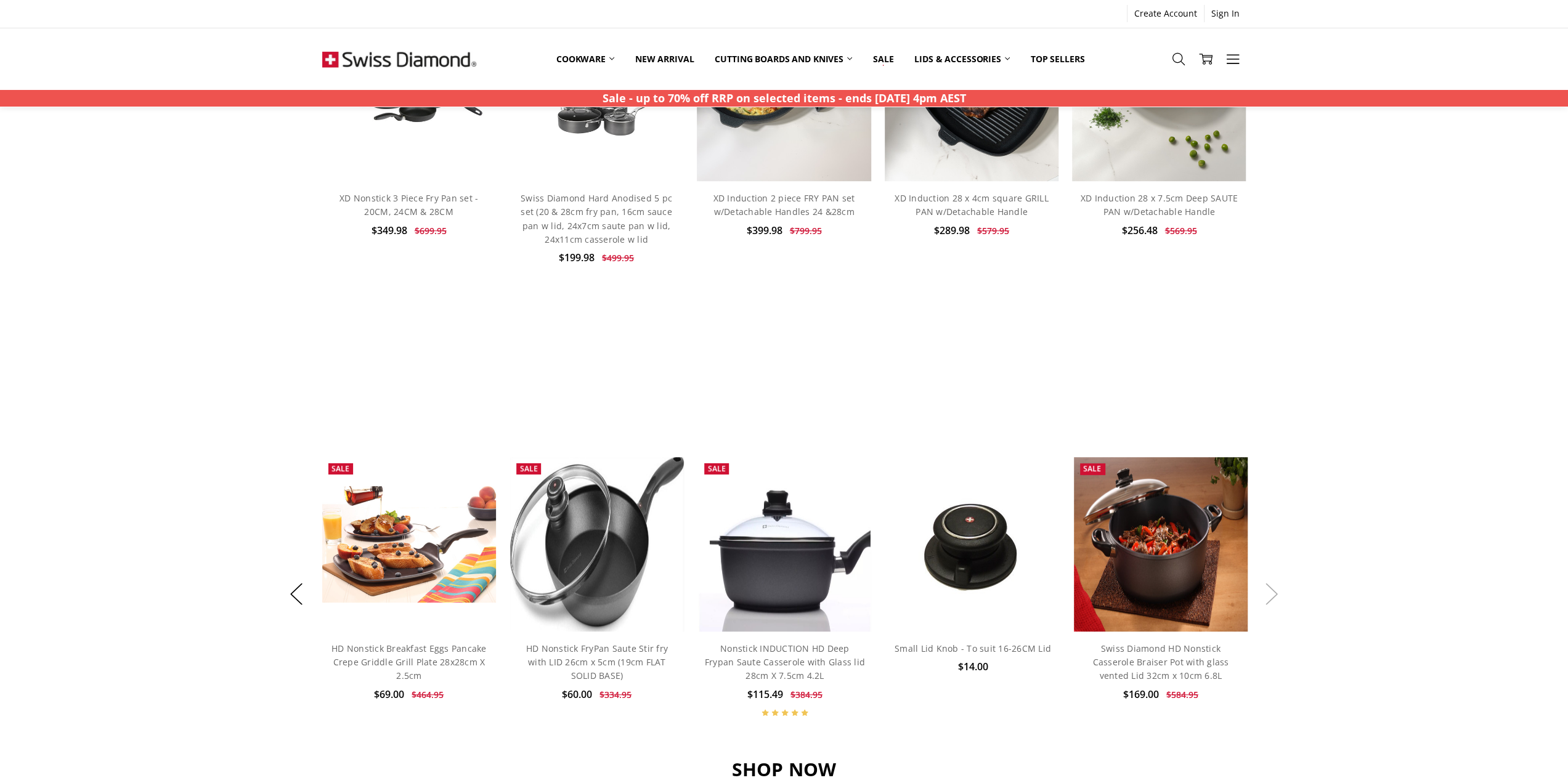
click at [1272, 600] on button "Next" at bounding box center [1272, 593] width 25 height 37
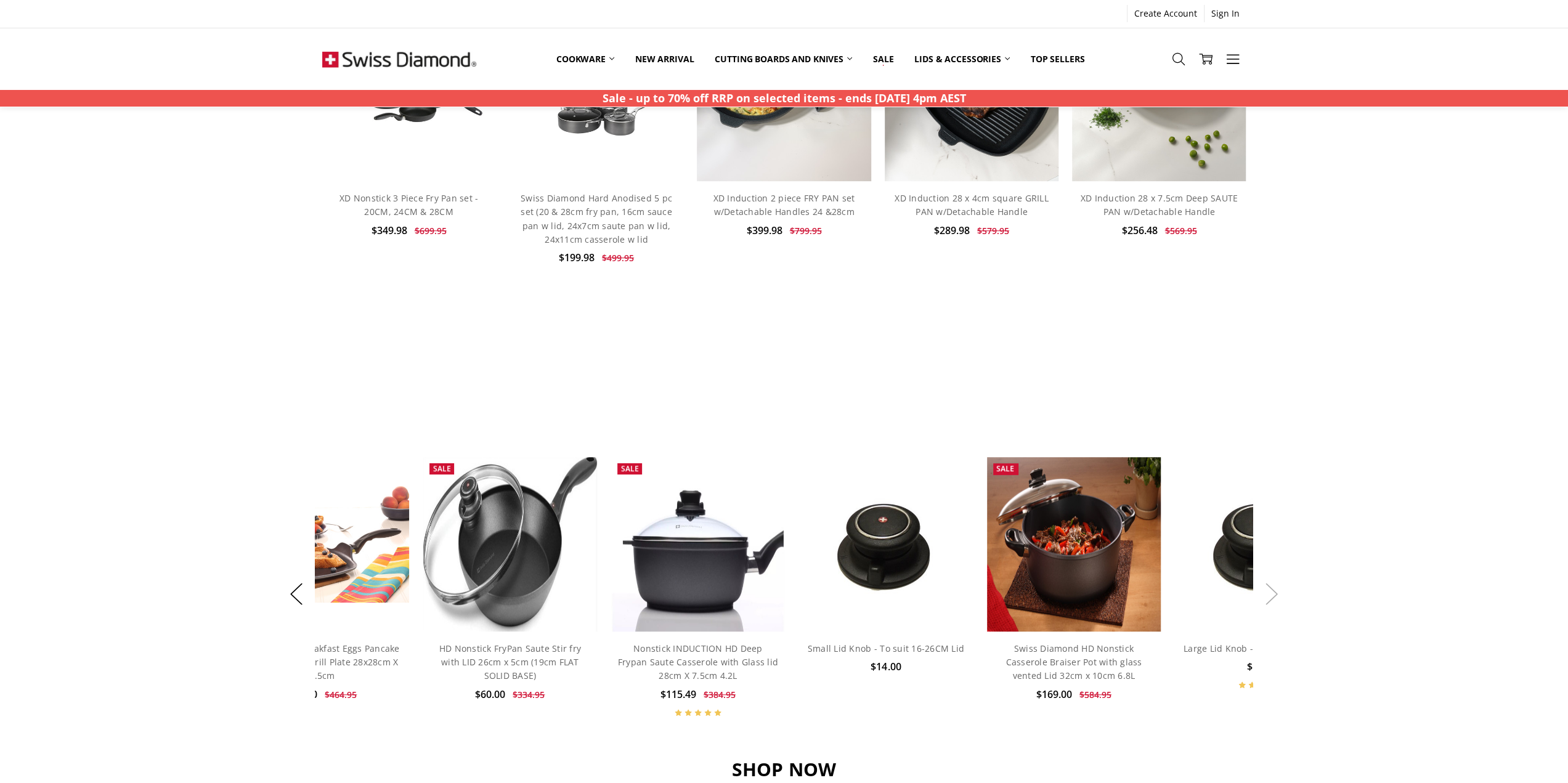
click at [1272, 600] on button "Next" at bounding box center [1272, 593] width 25 height 37
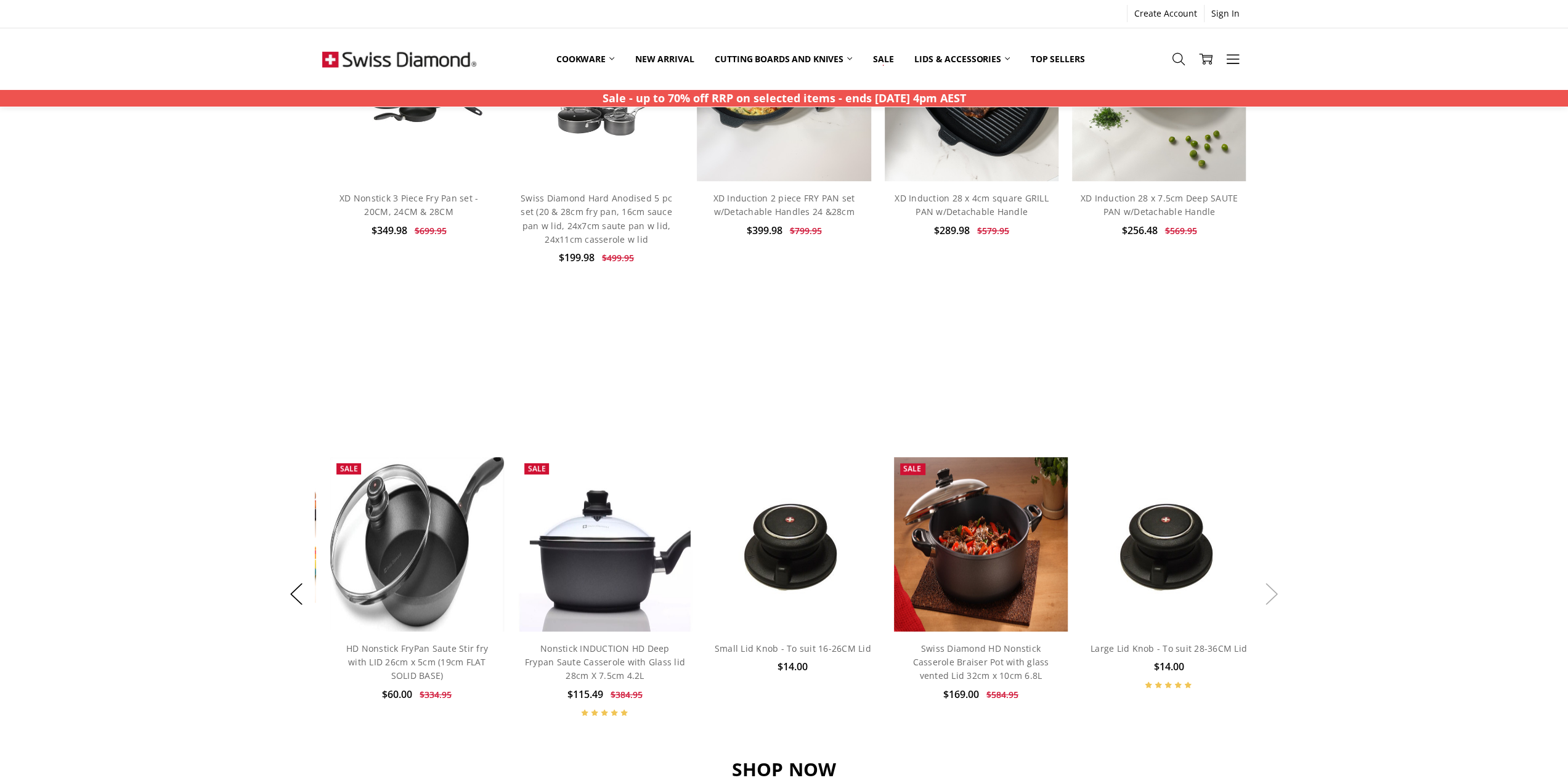
click at [1272, 600] on button "Next" at bounding box center [1272, 593] width 25 height 37
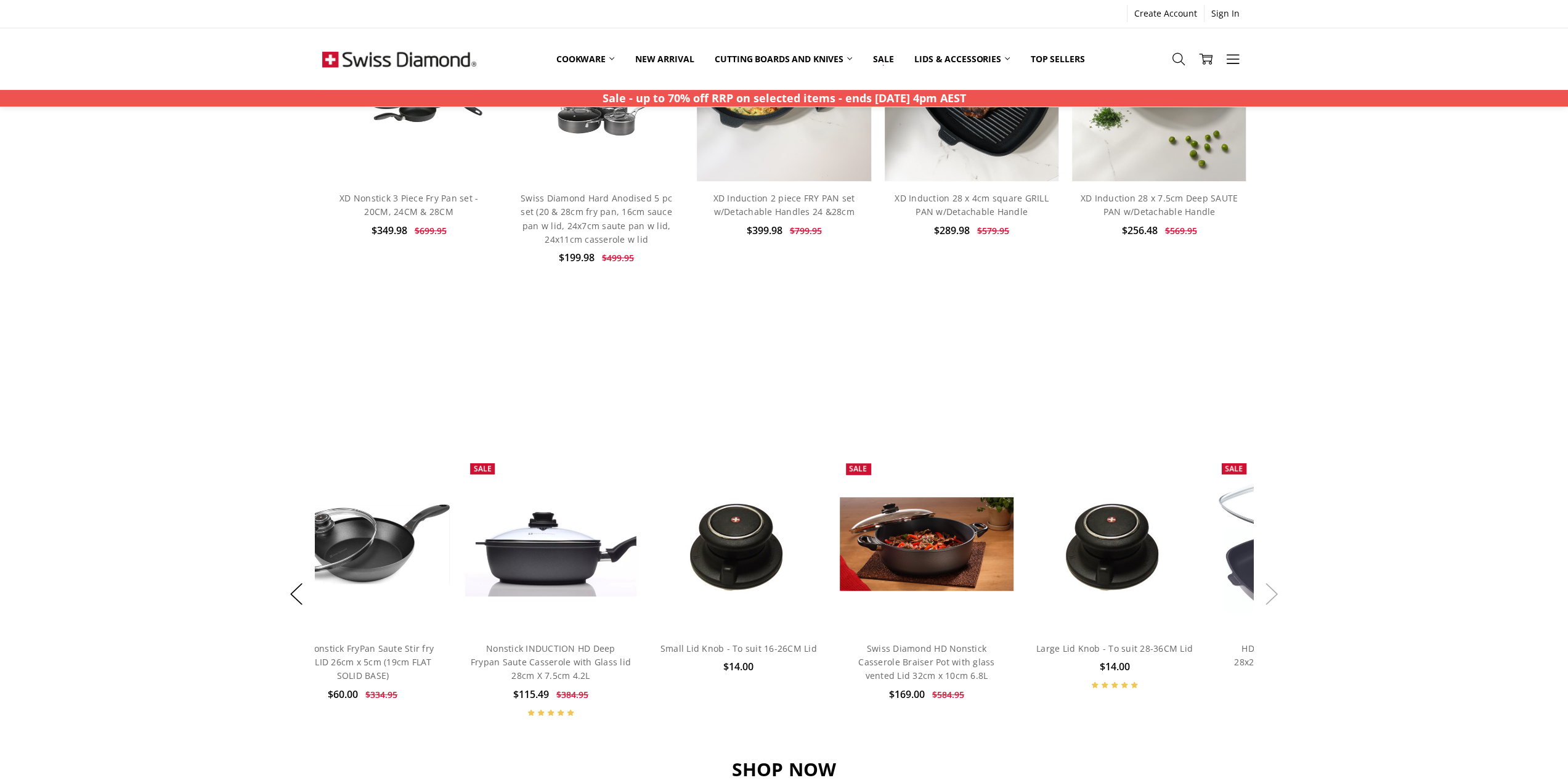
click at [1272, 600] on button "Next" at bounding box center [1272, 593] width 25 height 37
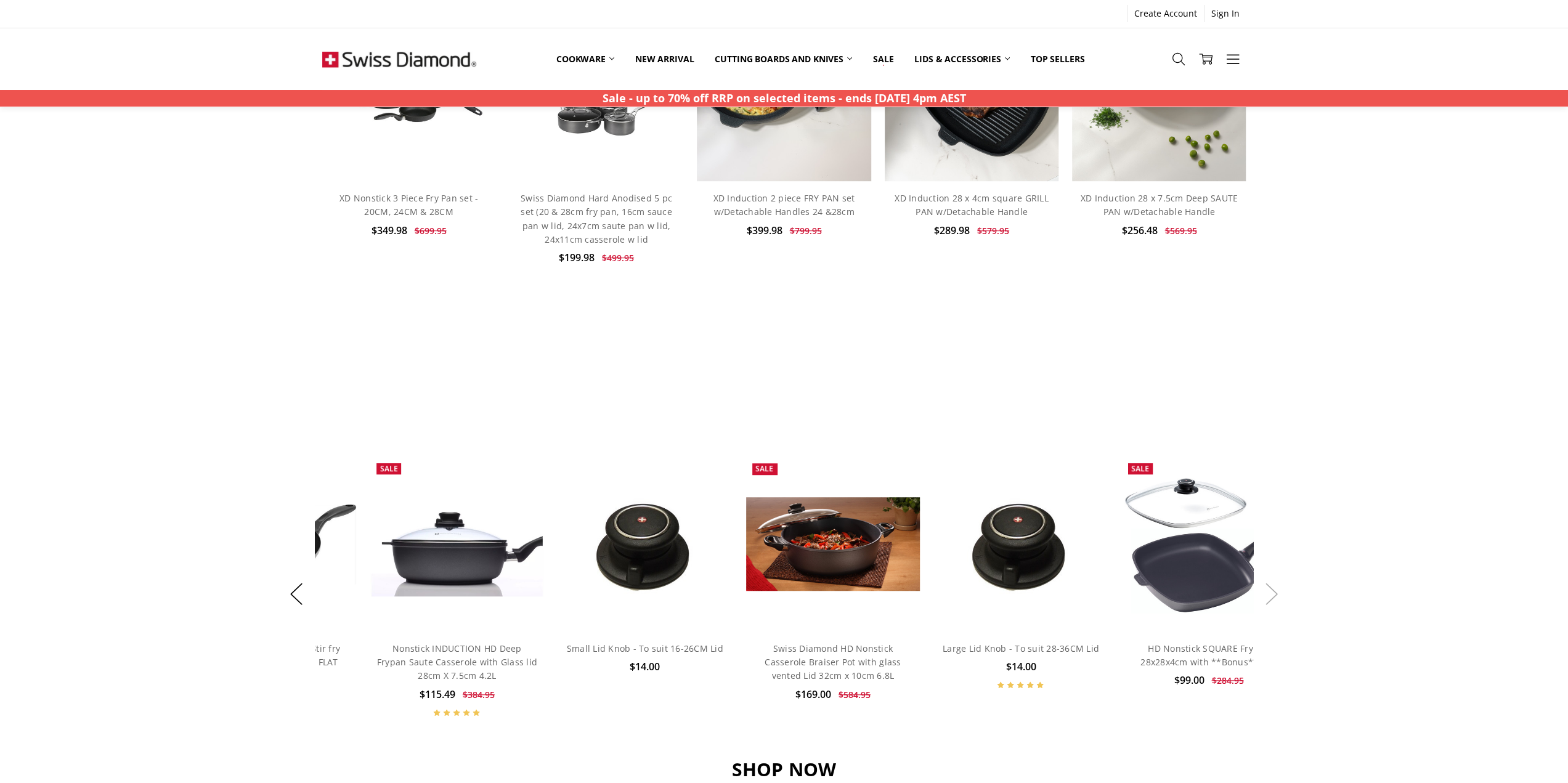
click at [1272, 600] on button "Next" at bounding box center [1272, 593] width 25 height 37
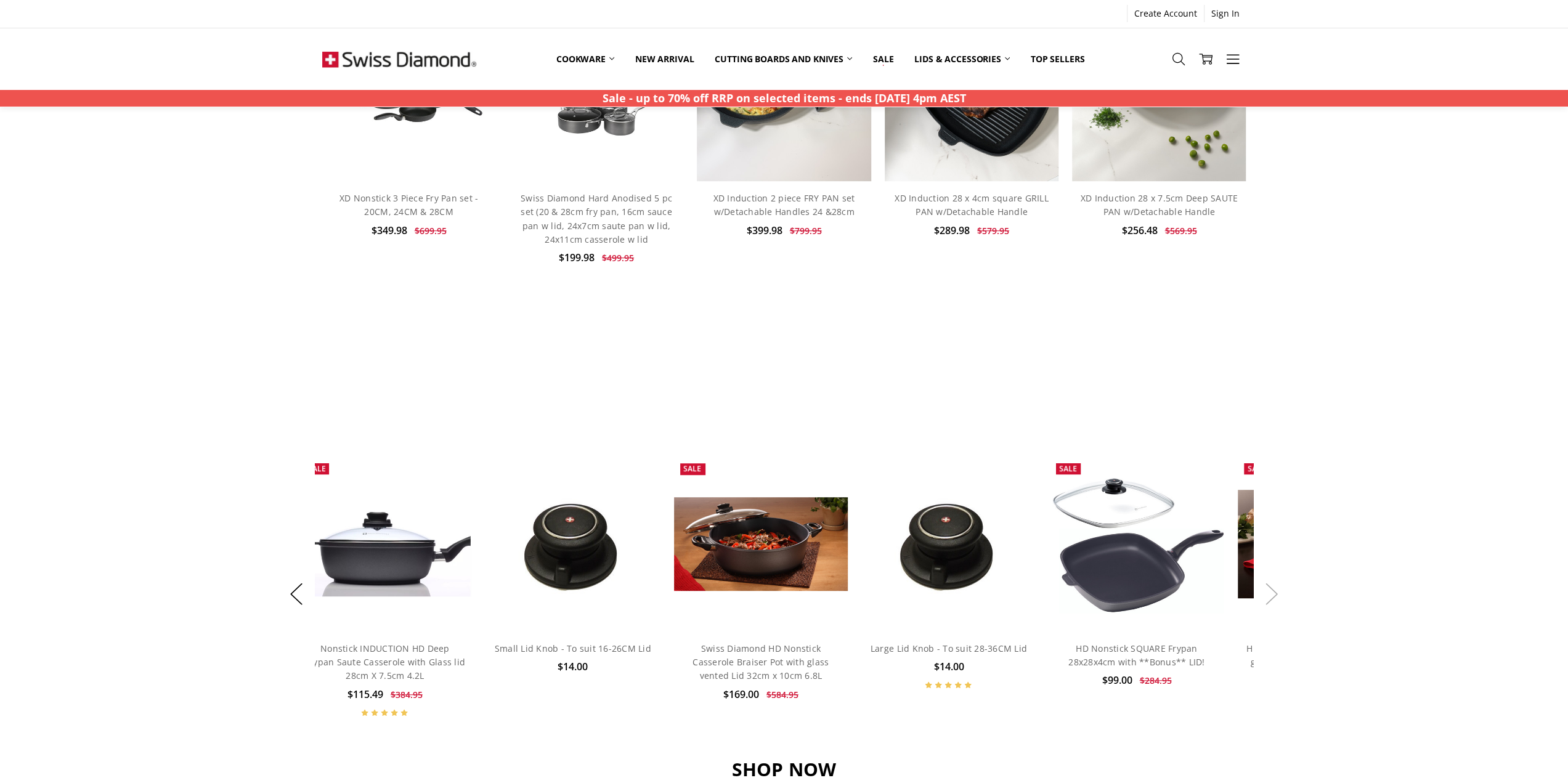
click at [1272, 600] on button "Next" at bounding box center [1272, 593] width 25 height 37
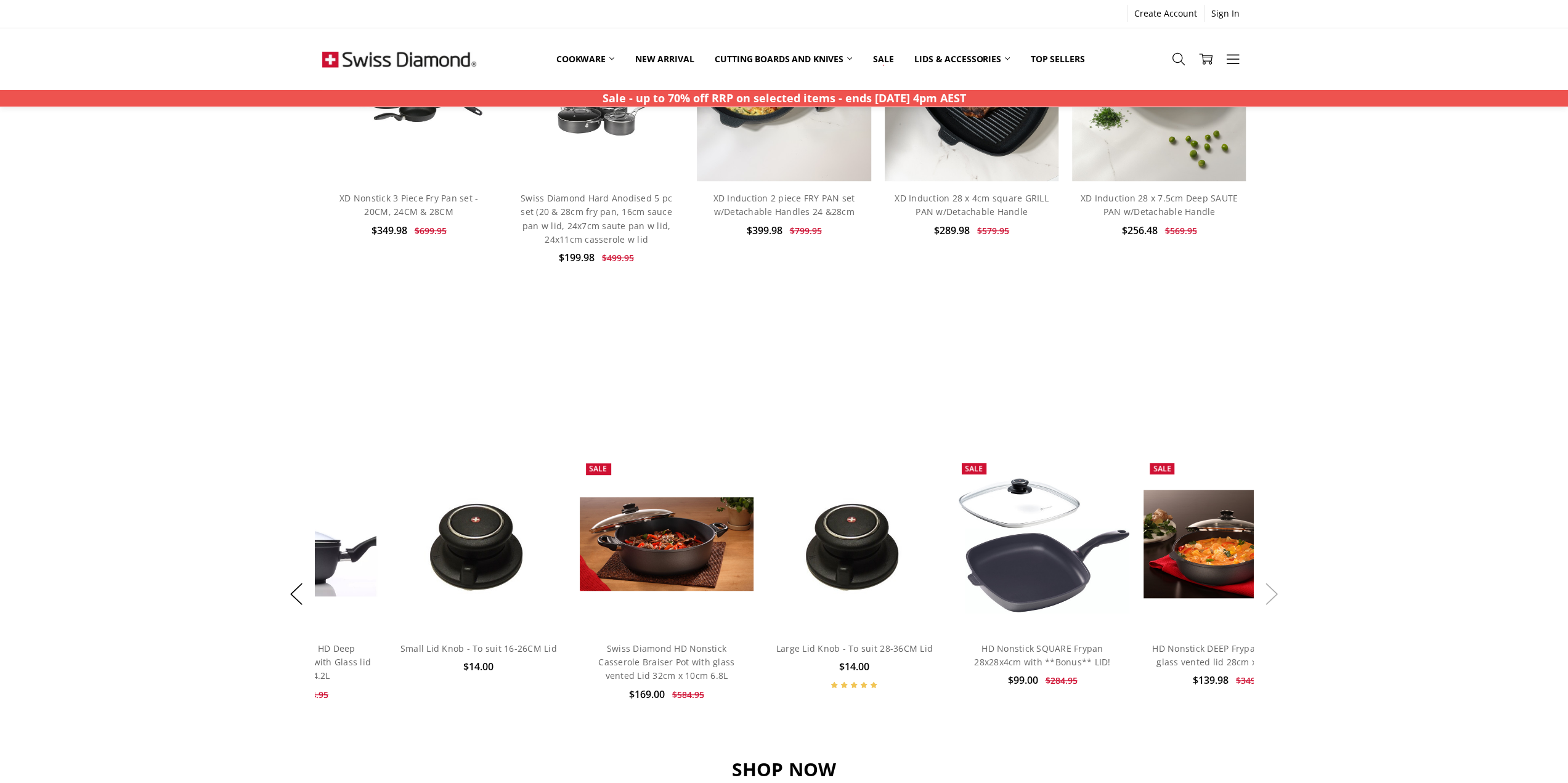
click at [1272, 600] on button "Next" at bounding box center [1272, 593] width 25 height 37
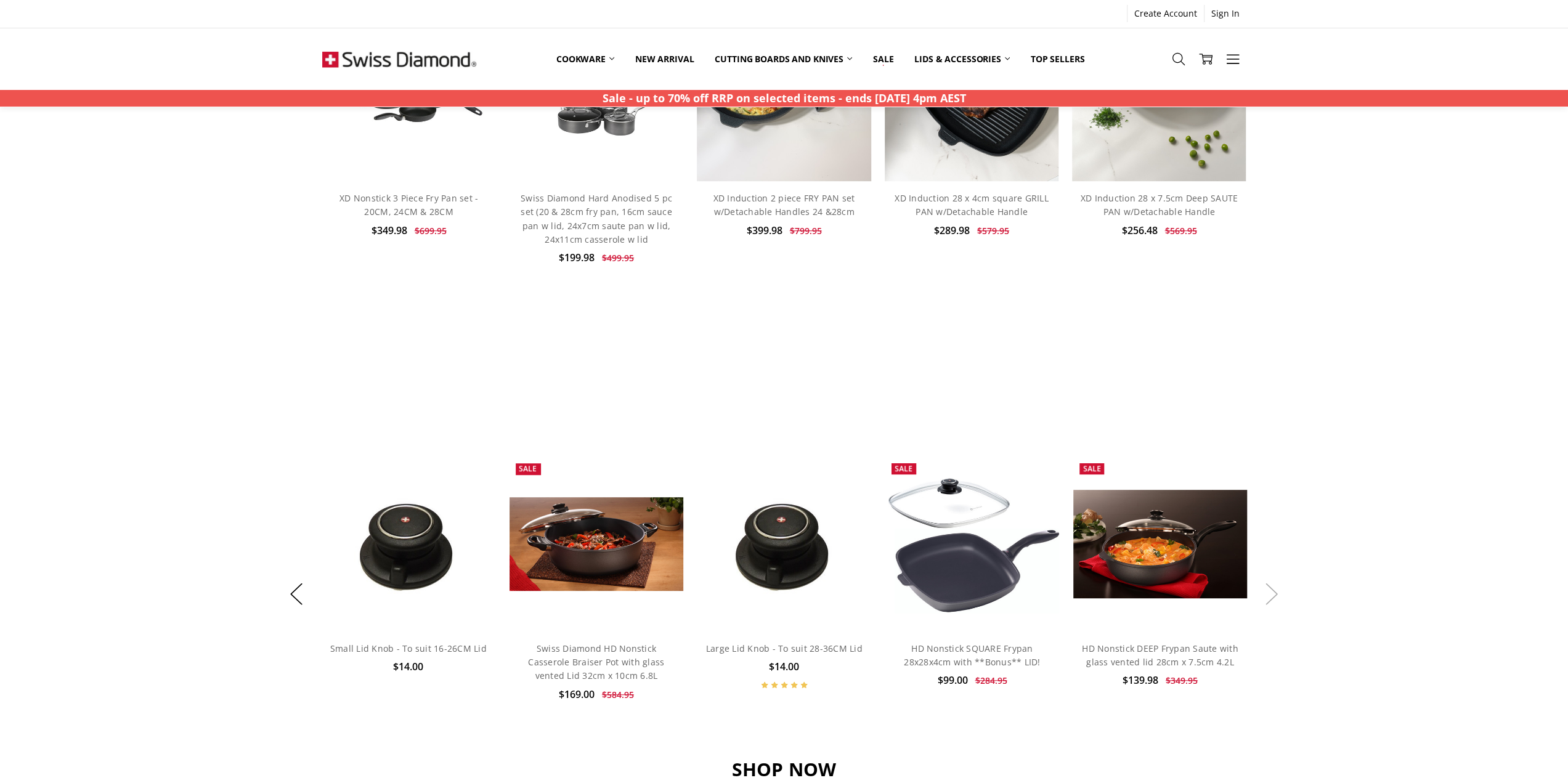
click at [1272, 600] on button "Next" at bounding box center [1272, 593] width 25 height 37
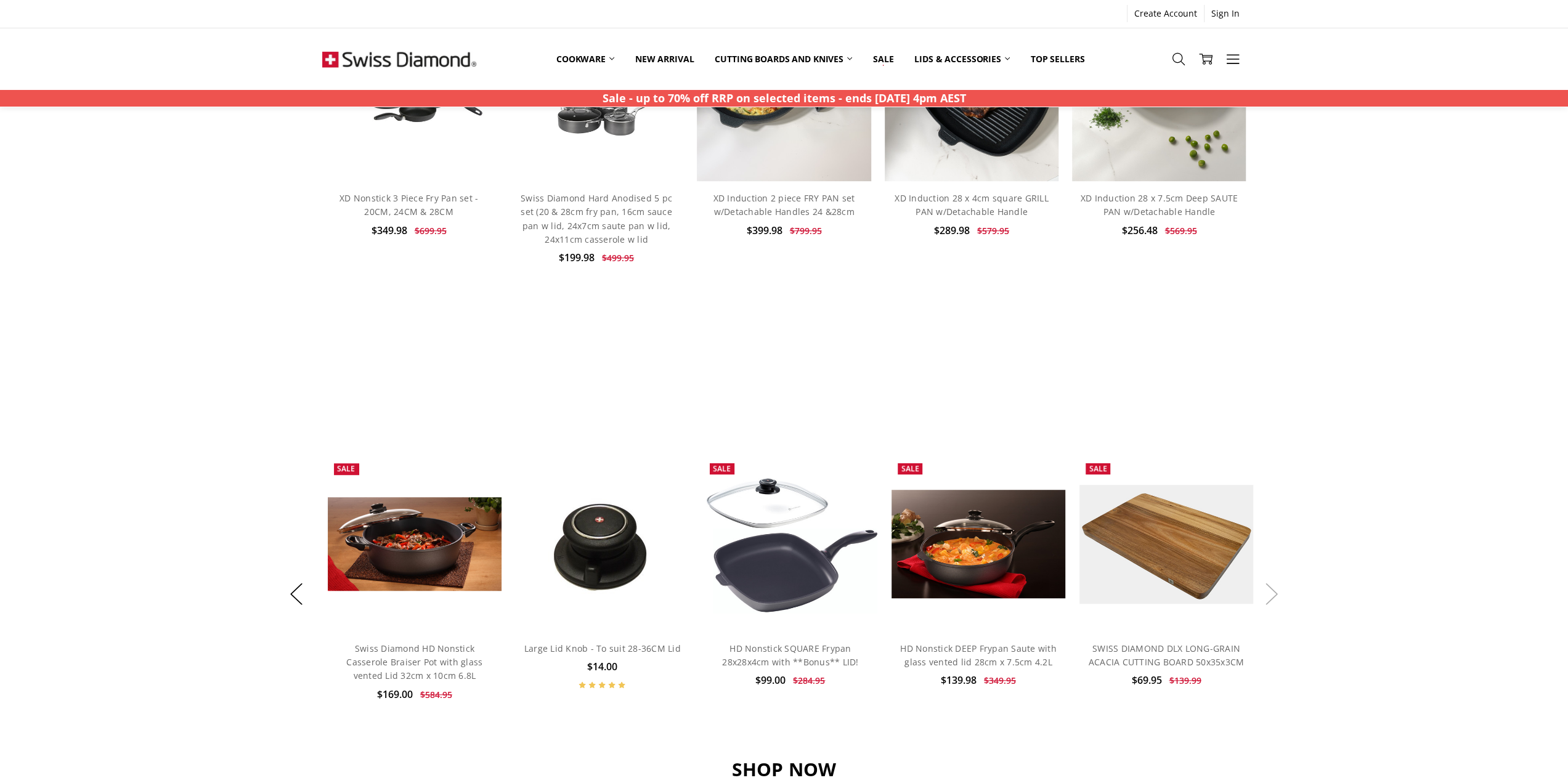
click at [1272, 600] on button "Next" at bounding box center [1272, 593] width 25 height 37
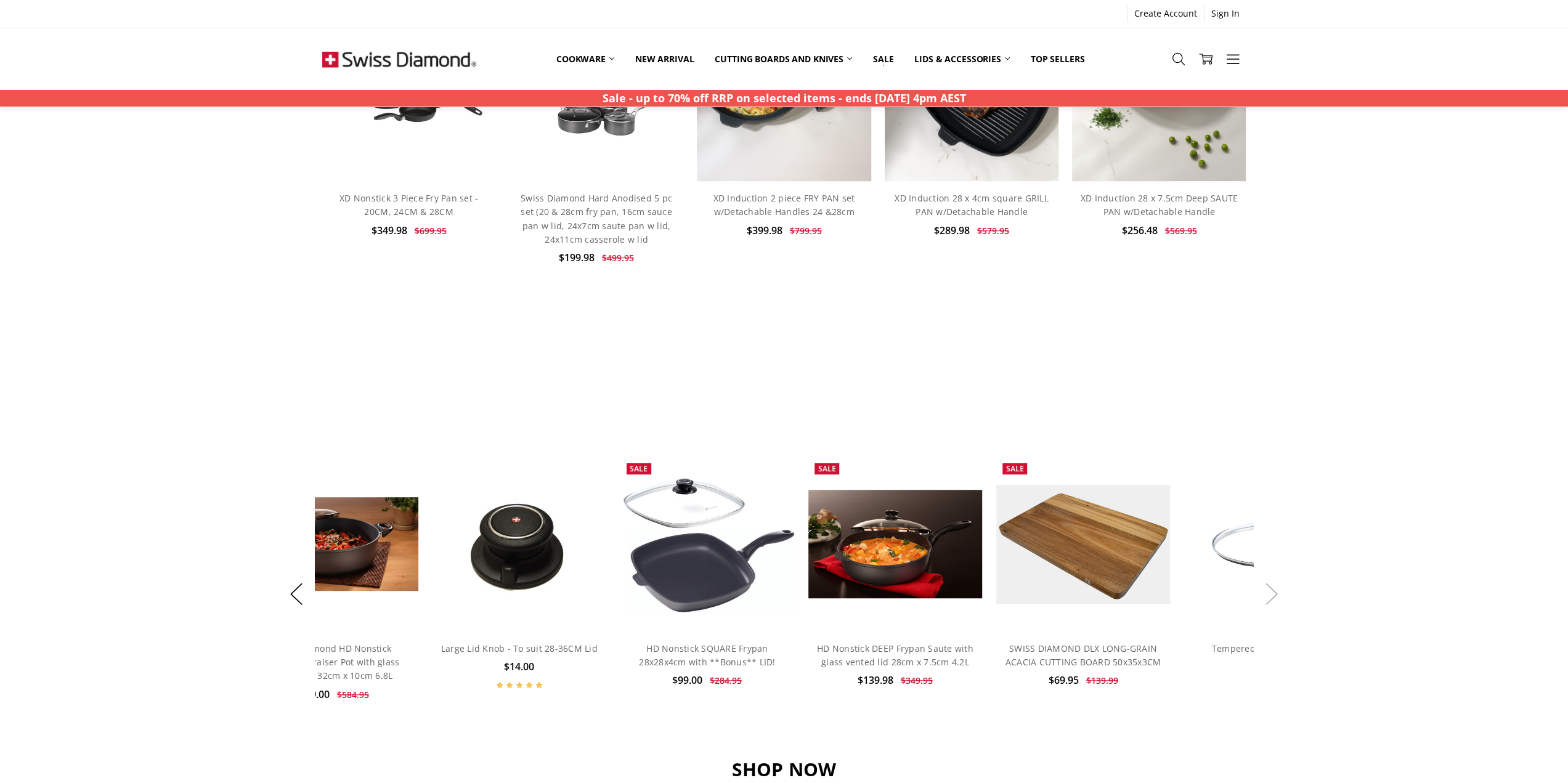
click at [1272, 600] on button "Next" at bounding box center [1272, 593] width 25 height 37
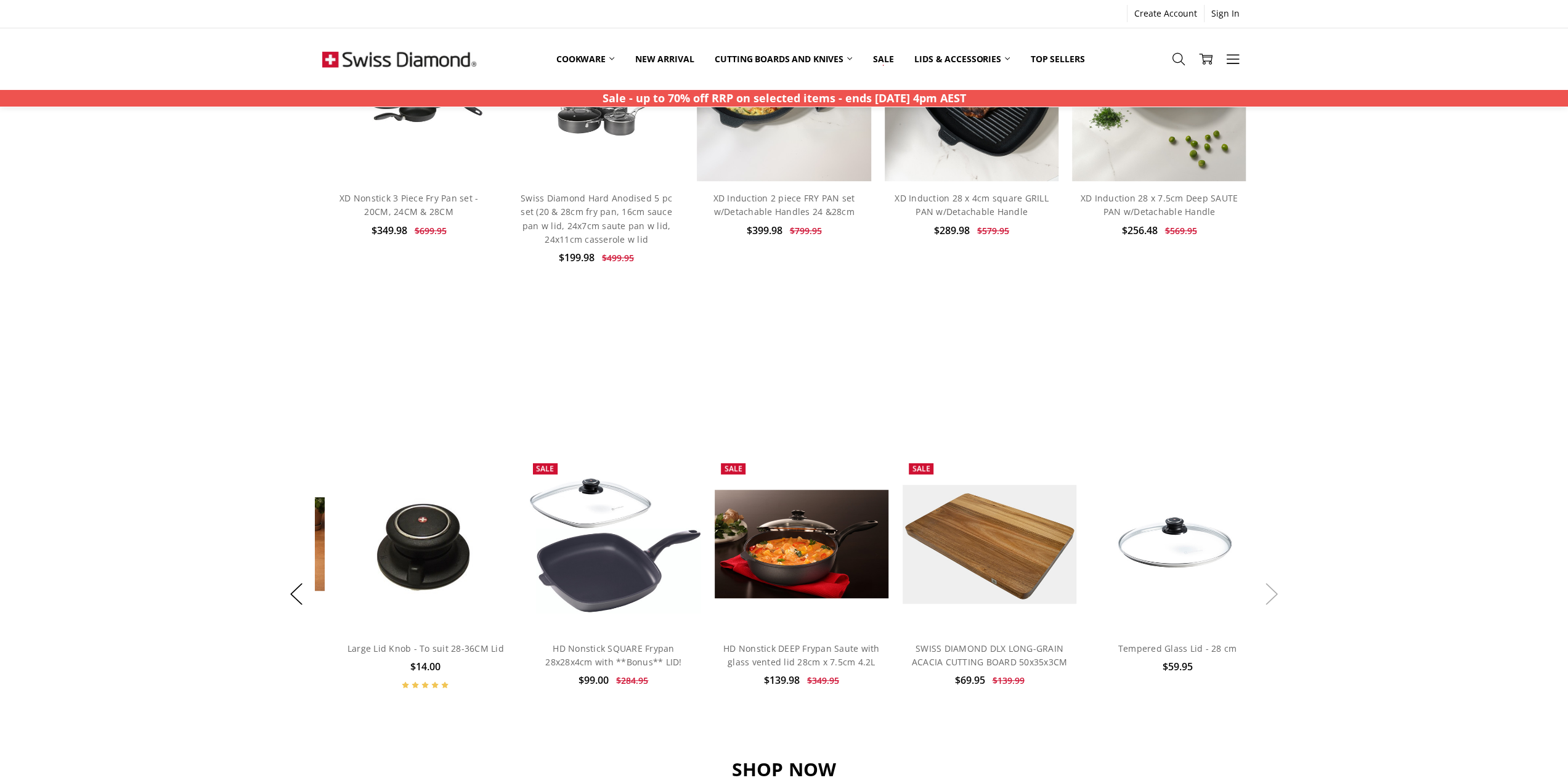
click at [1272, 600] on button "Next" at bounding box center [1272, 593] width 25 height 37
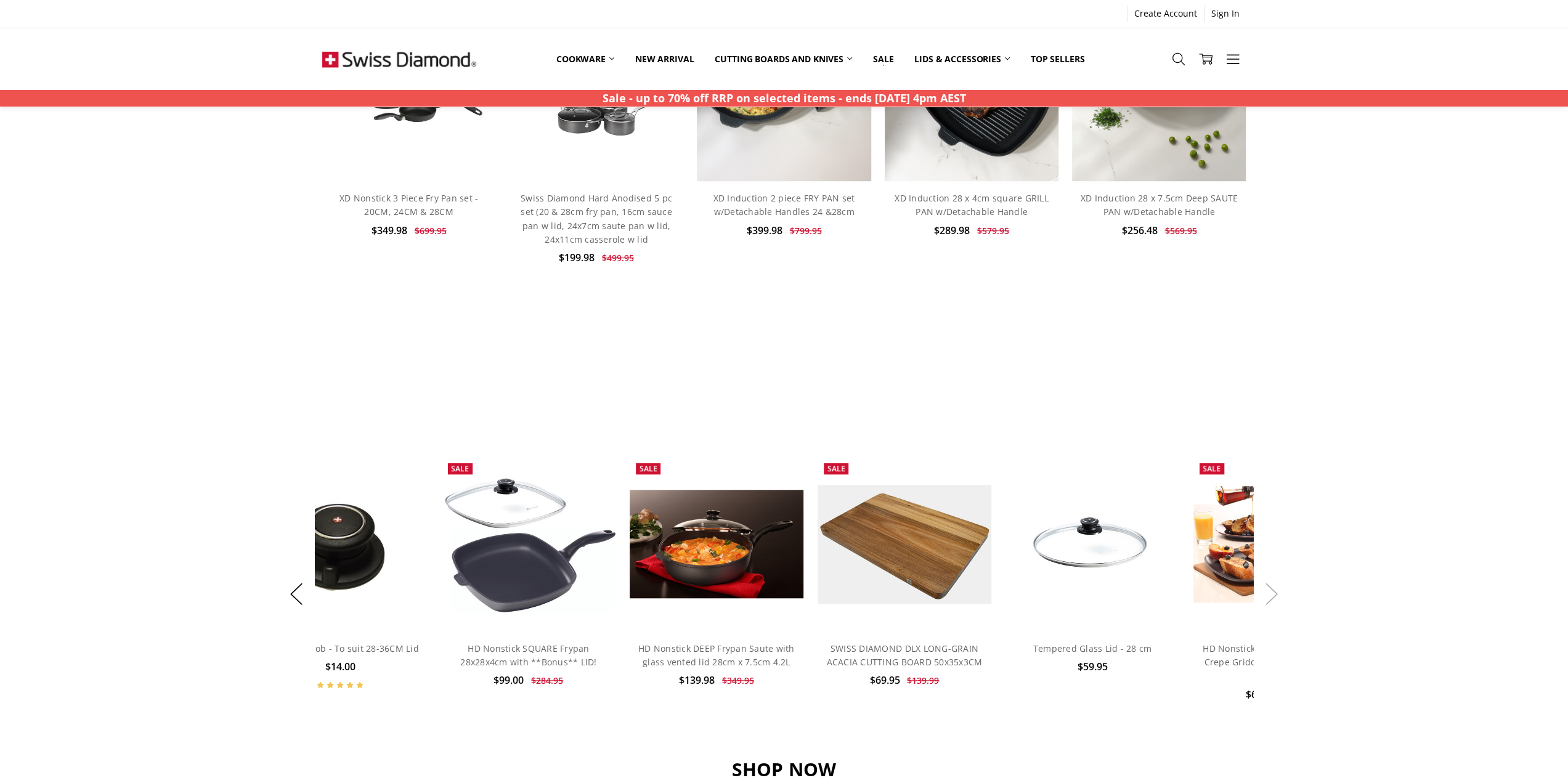
click at [1272, 600] on button "Next" at bounding box center [1272, 593] width 25 height 37
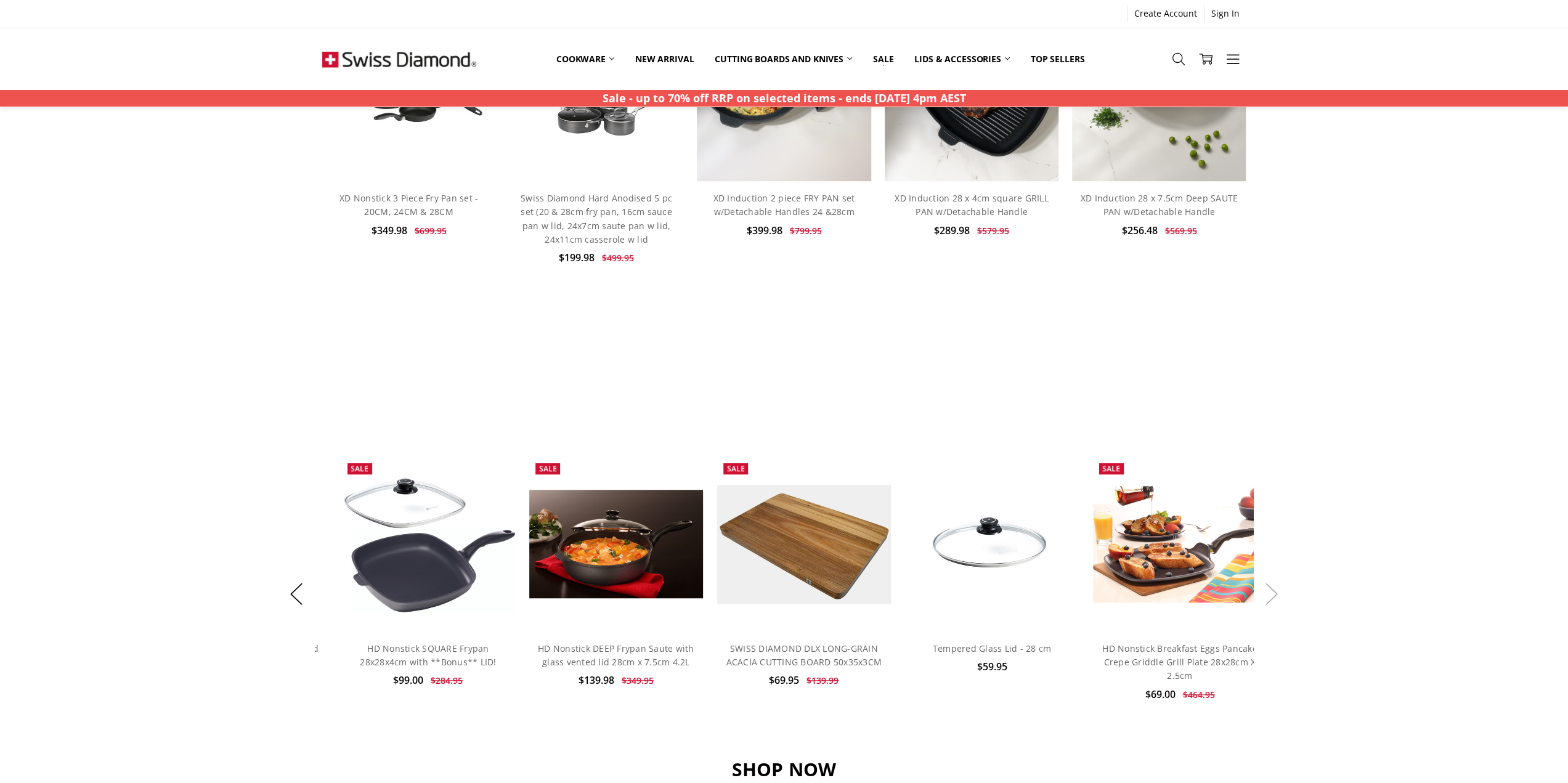
click at [1272, 600] on button "Next" at bounding box center [1272, 593] width 25 height 37
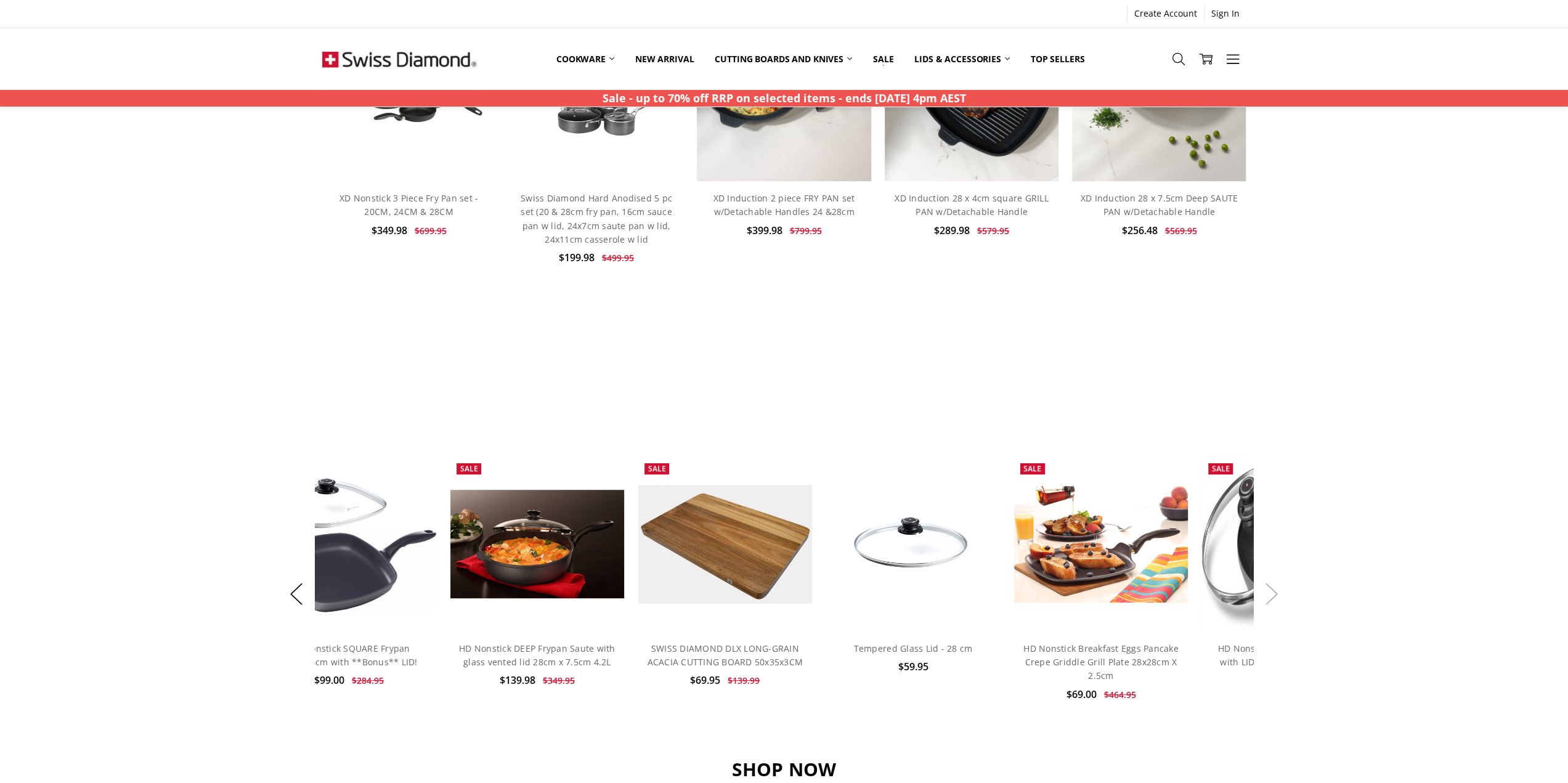
click at [1272, 600] on button "Next" at bounding box center [1272, 593] width 25 height 37
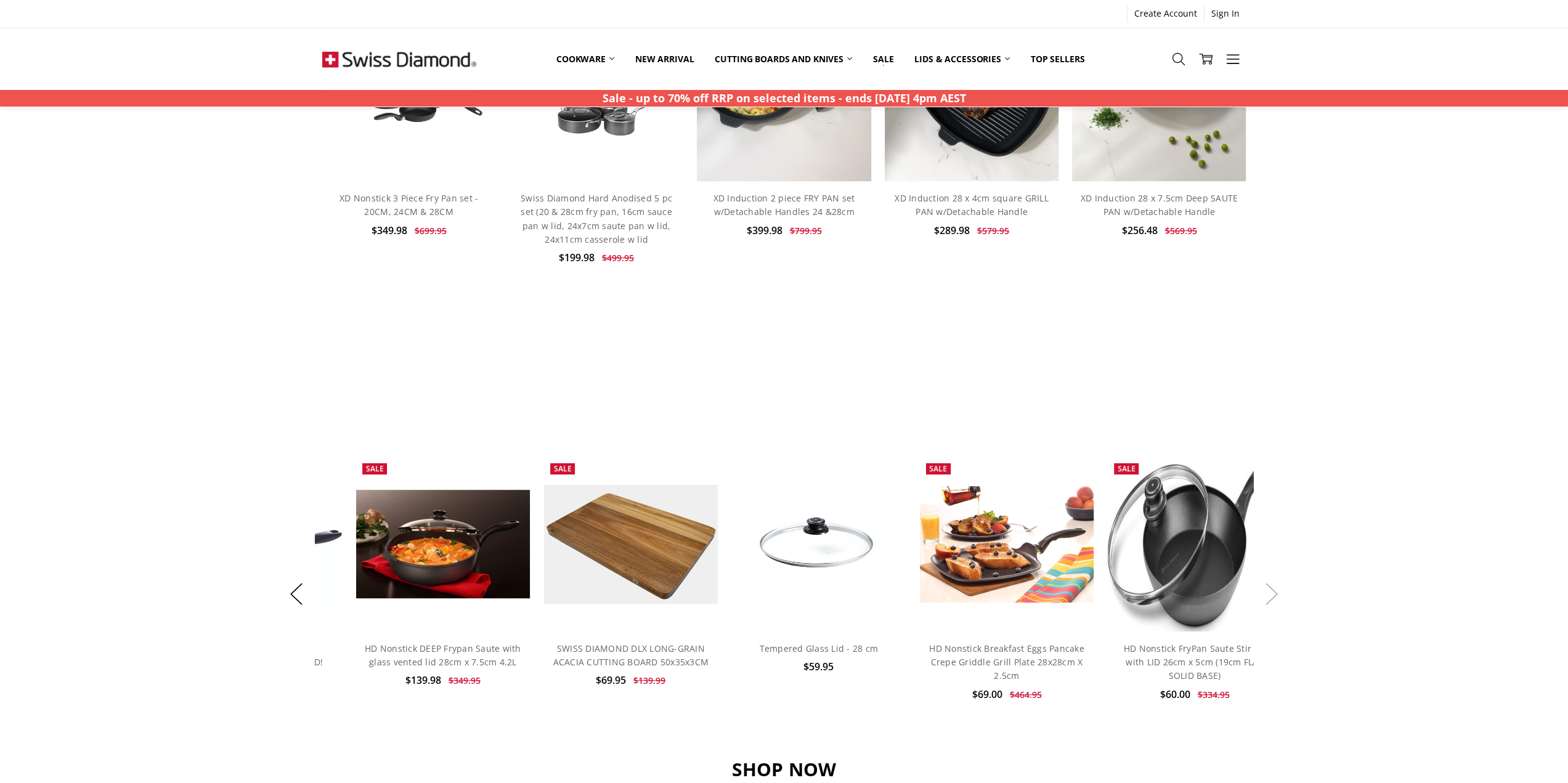
click at [1272, 600] on button "Next" at bounding box center [1272, 593] width 25 height 37
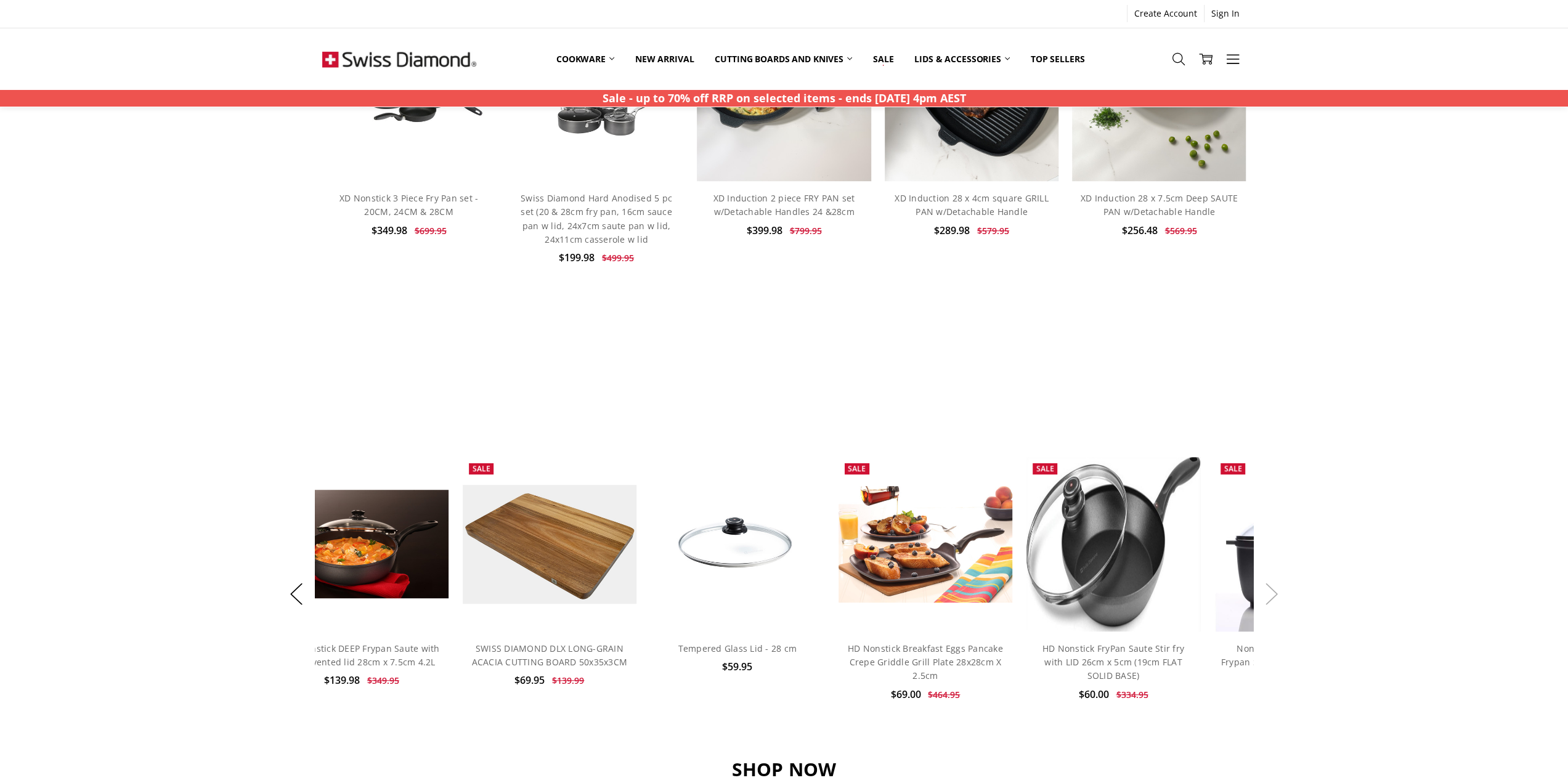
click at [1272, 600] on button "Next" at bounding box center [1272, 593] width 25 height 37
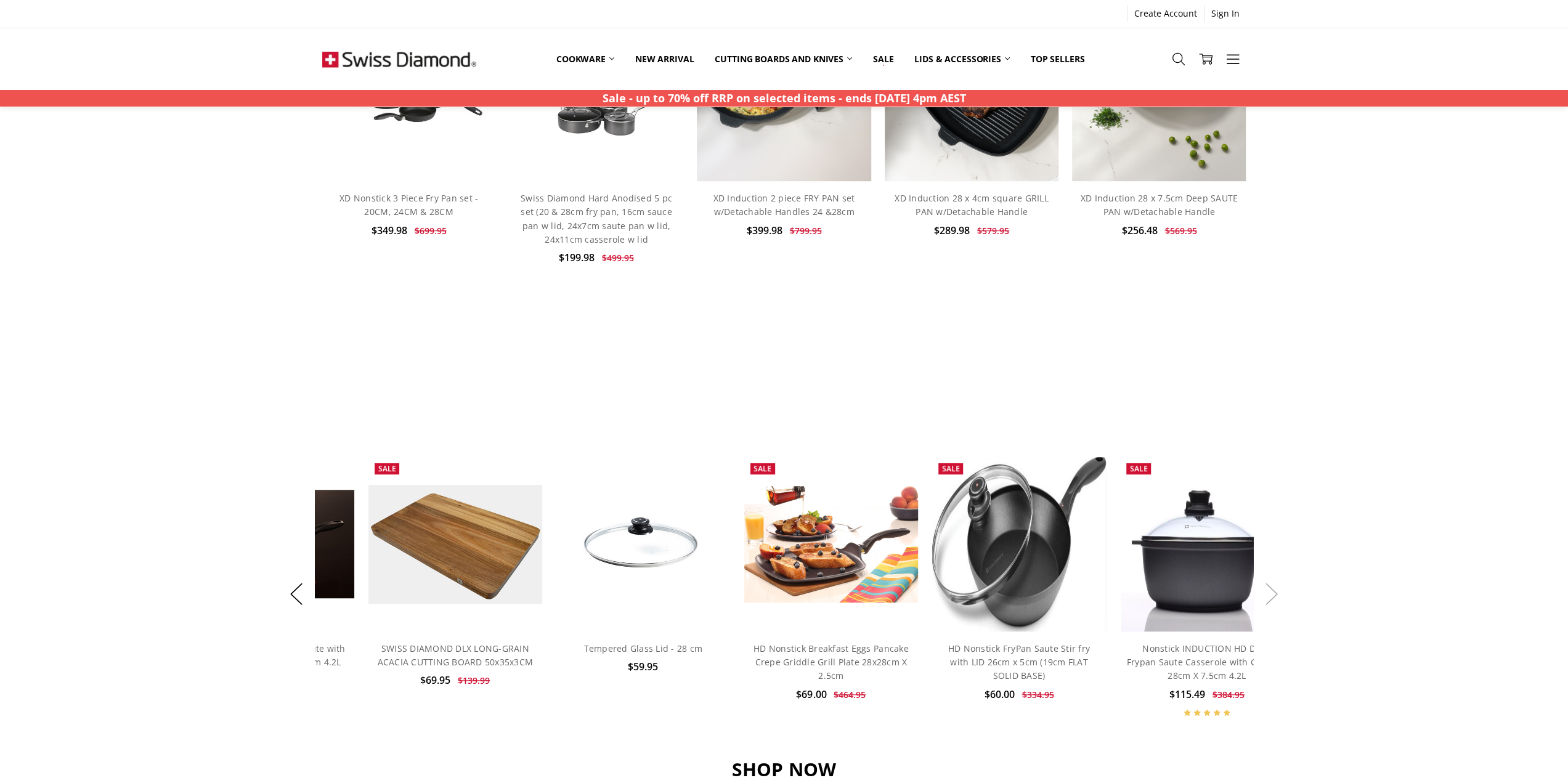
click at [1272, 600] on button "Next" at bounding box center [1272, 593] width 25 height 37
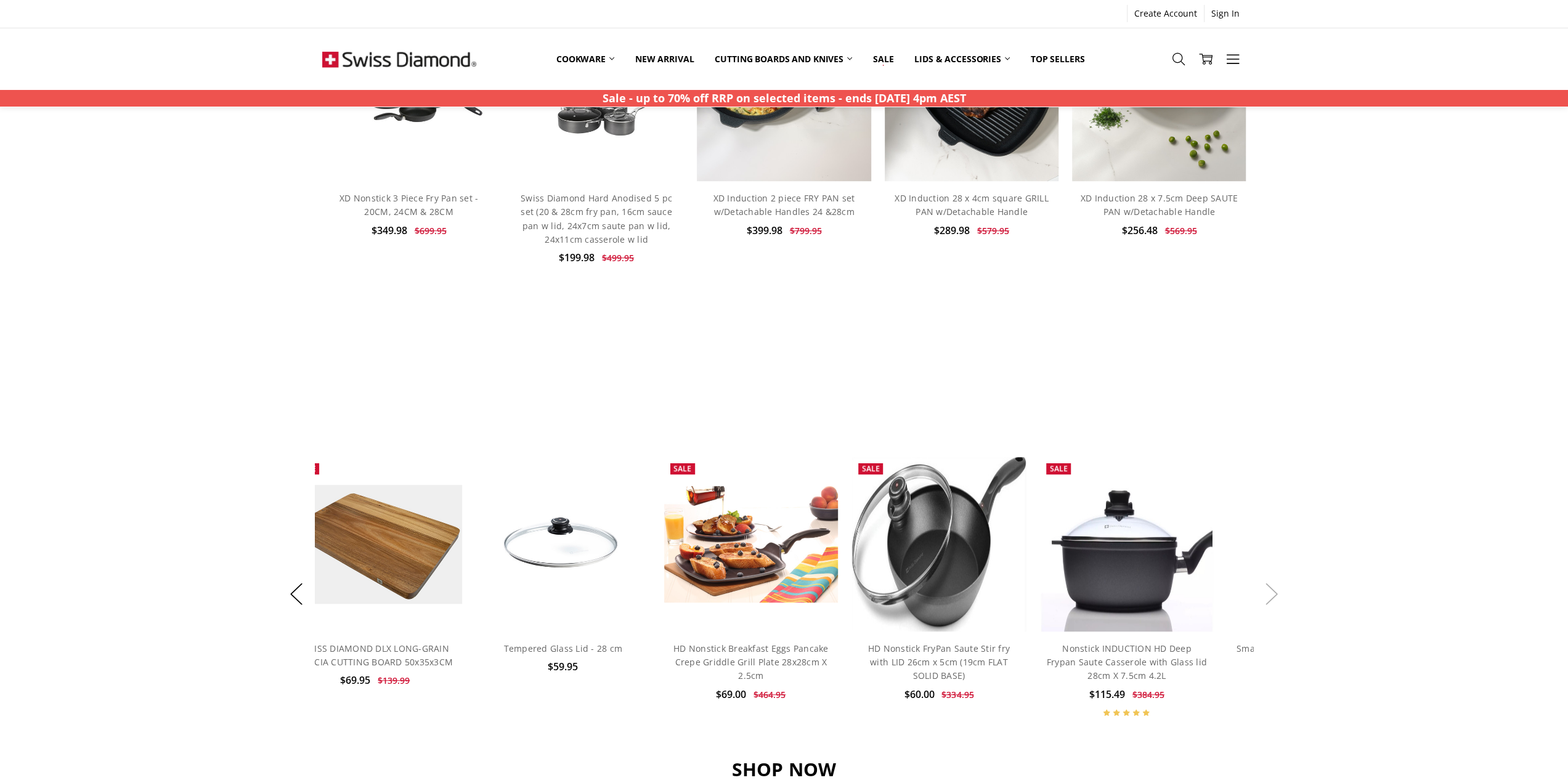
click at [1272, 600] on button "Next" at bounding box center [1272, 593] width 25 height 37
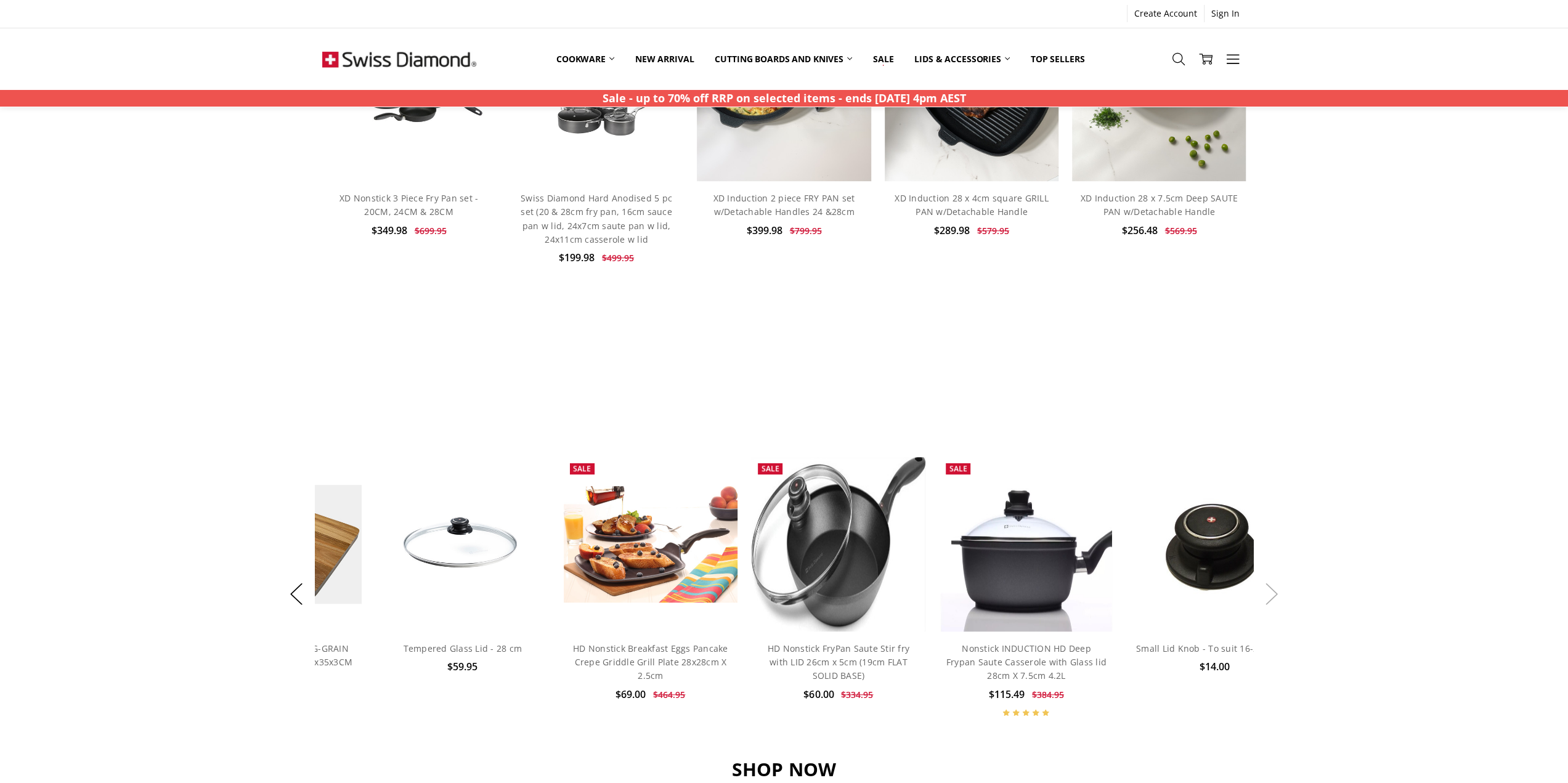
click at [1272, 600] on button "Next" at bounding box center [1272, 593] width 25 height 37
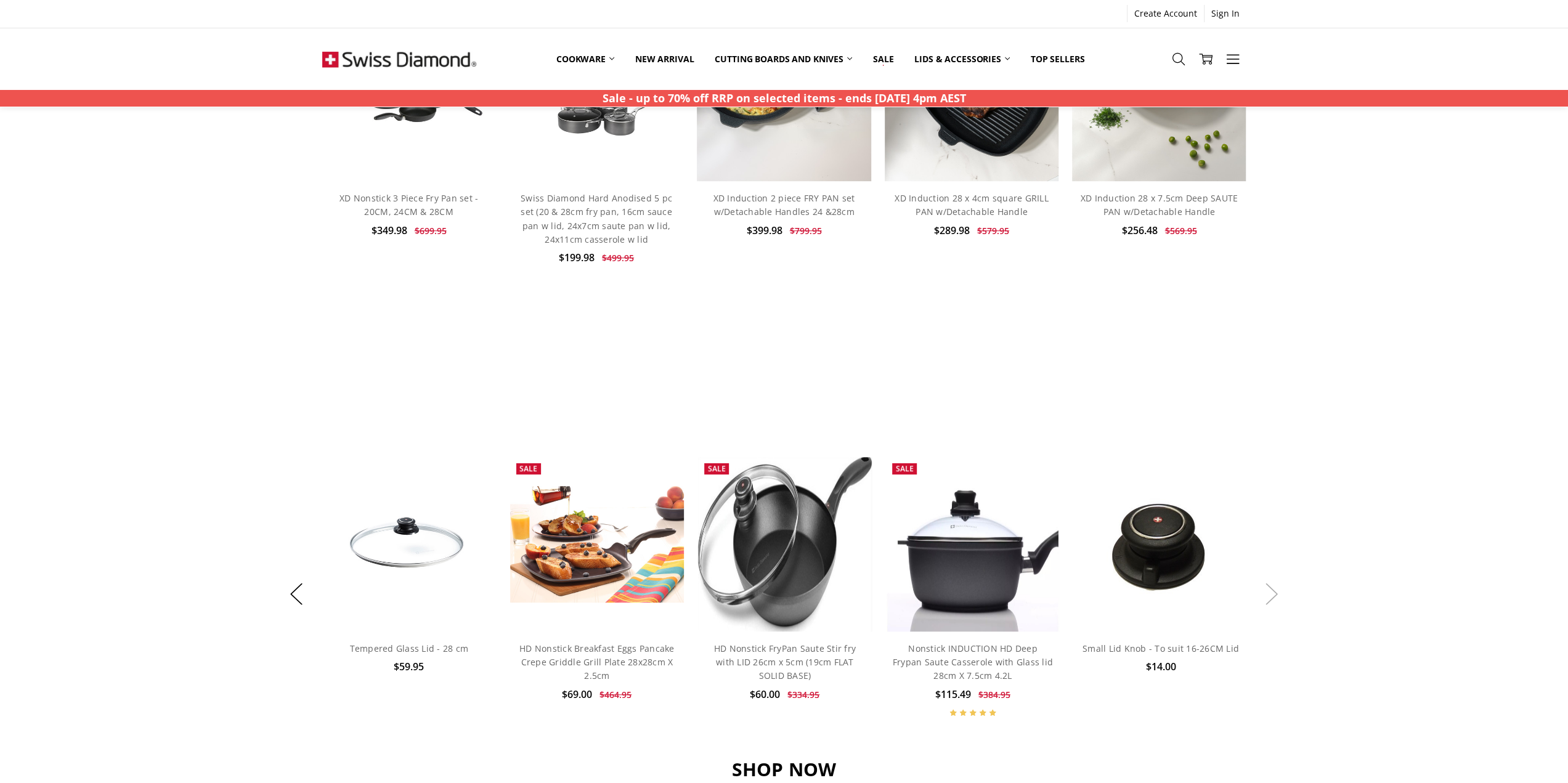
click at [1272, 600] on button "Next" at bounding box center [1272, 593] width 25 height 37
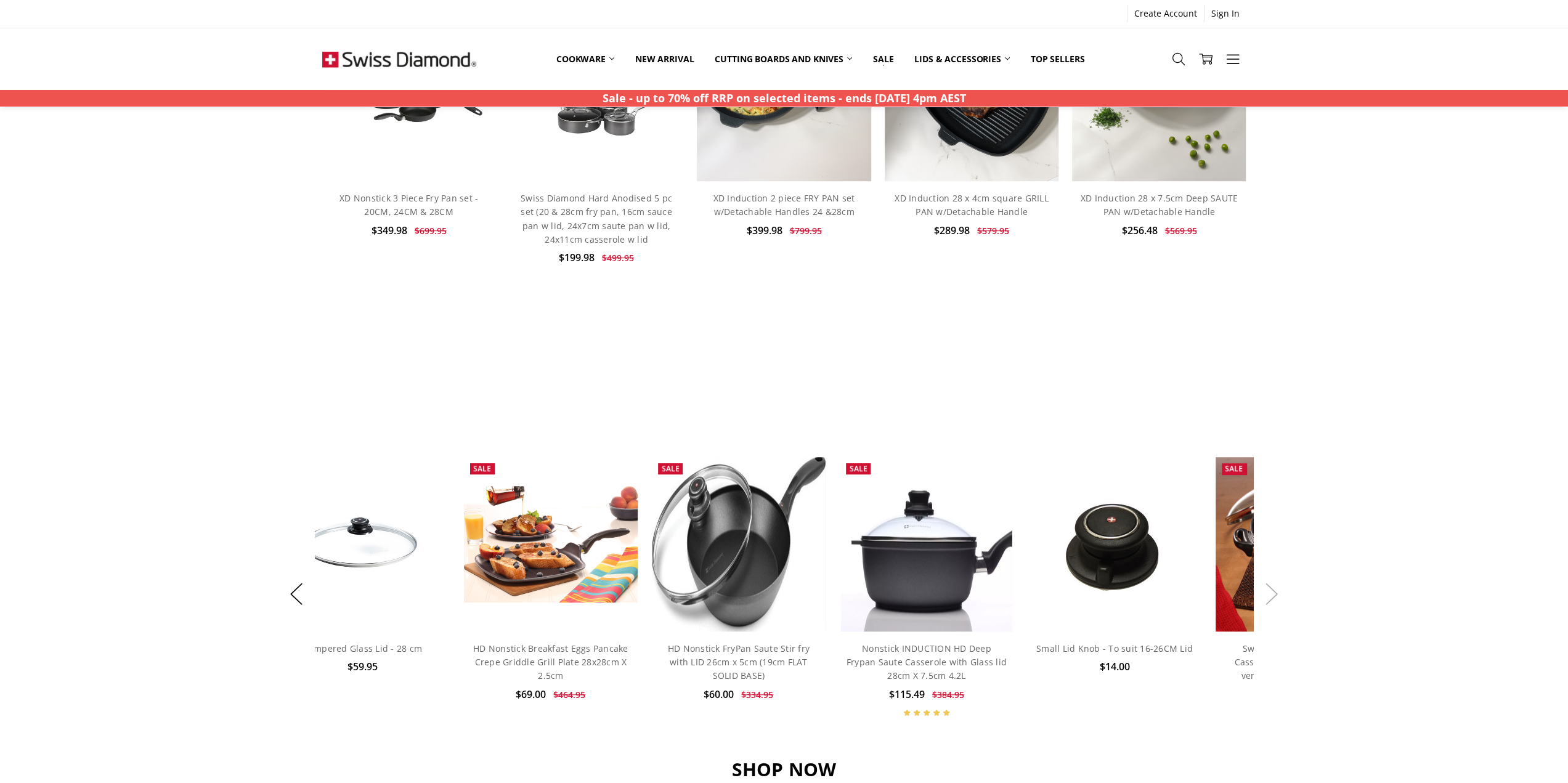
click at [1272, 600] on button "Next" at bounding box center [1272, 593] width 25 height 37
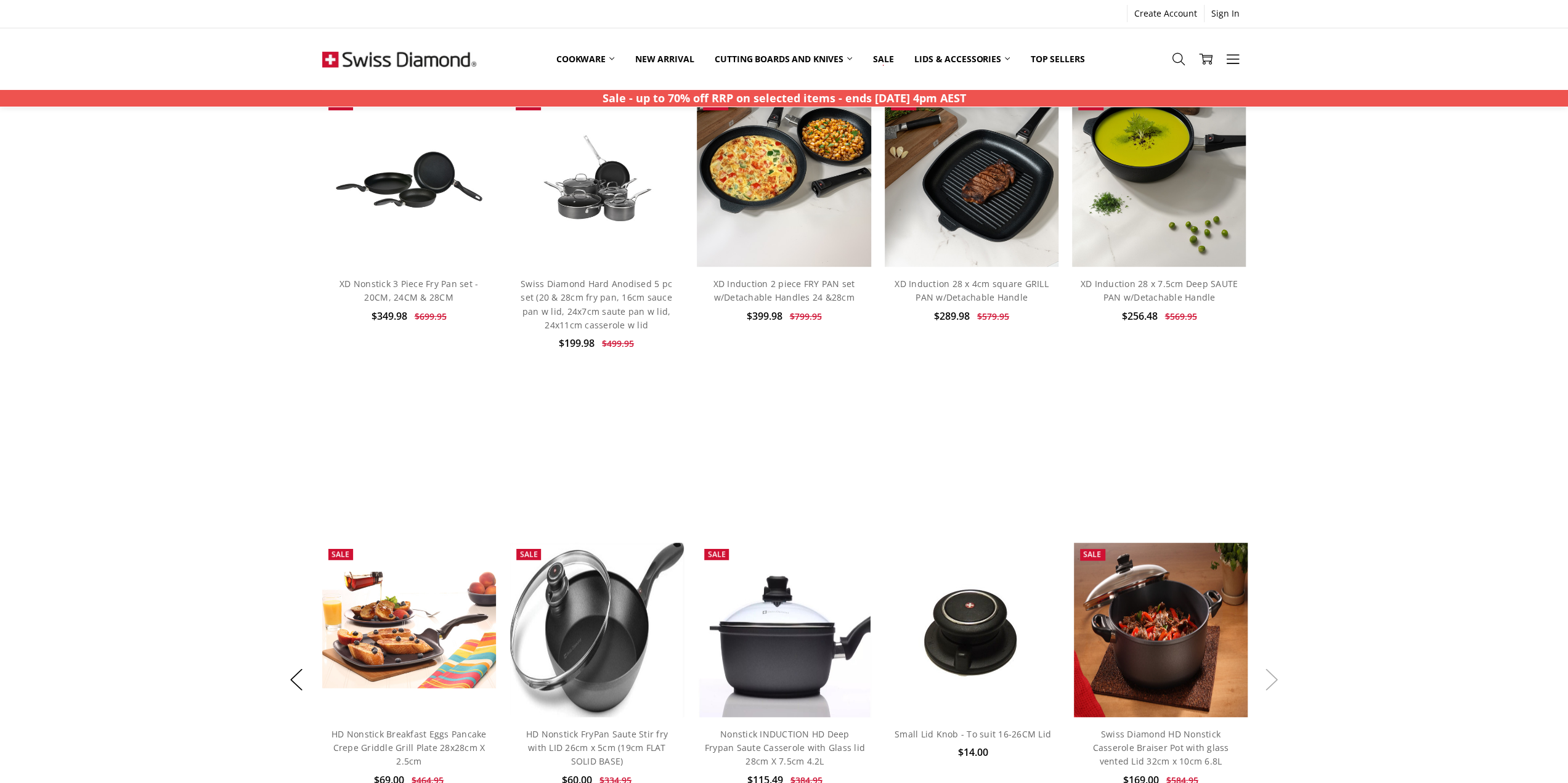
scroll to position [513, 0]
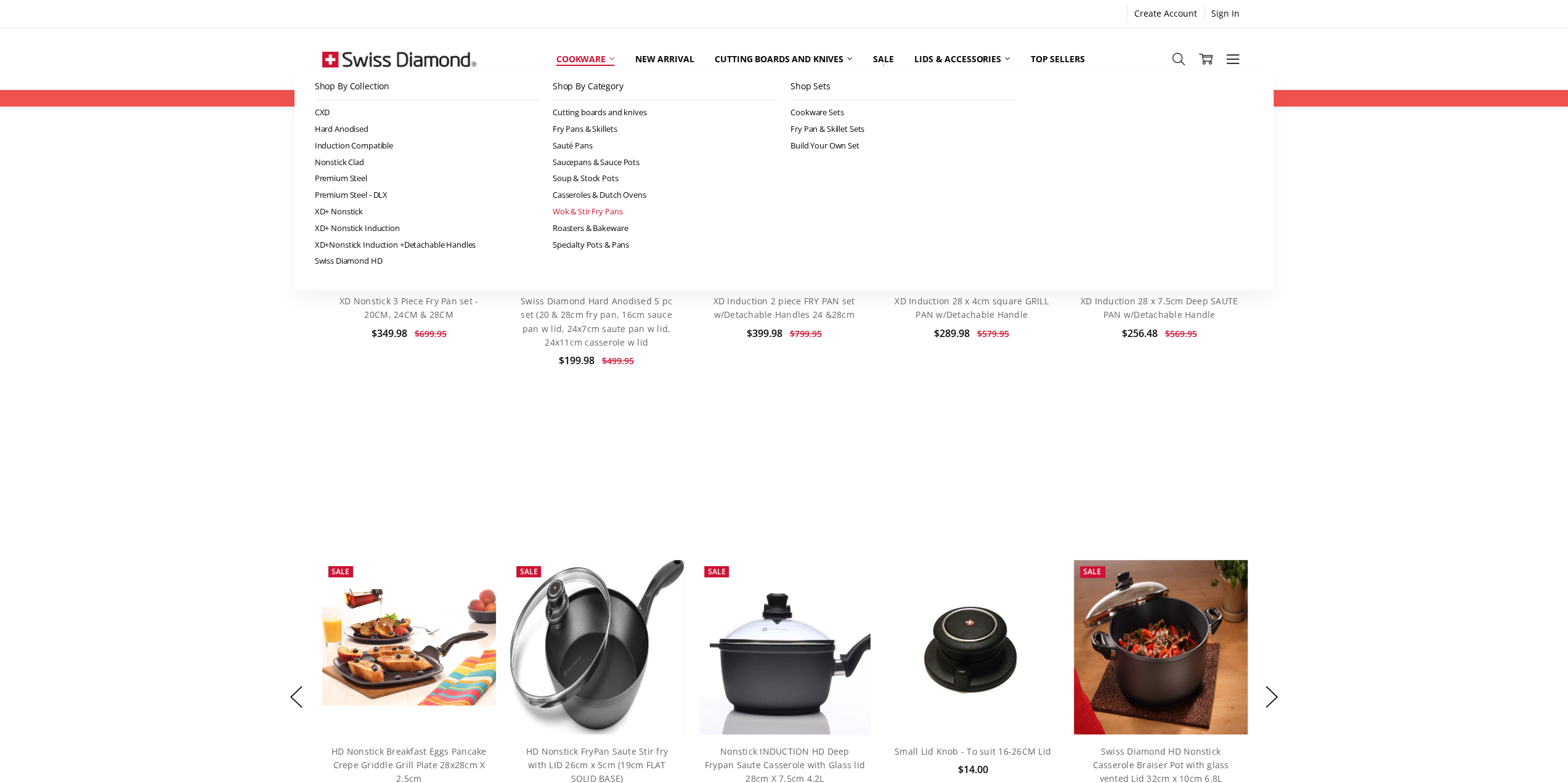
click at [601, 211] on link "Wok & Stir Fry Pans" at bounding box center [665, 211] width 225 height 16
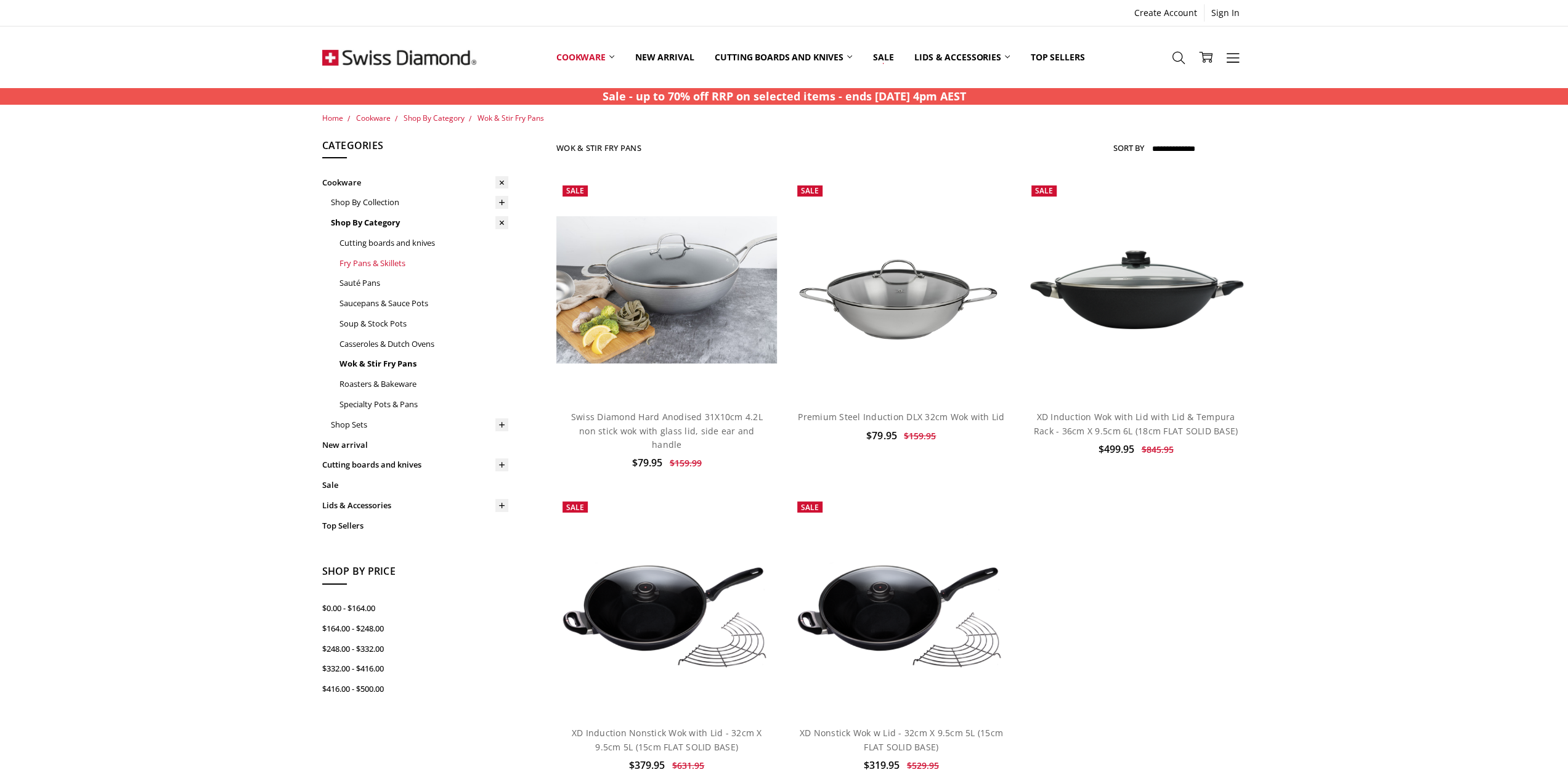
click at [388, 264] on link "Fry Pans & Skillets" at bounding box center [423, 264] width 168 height 20
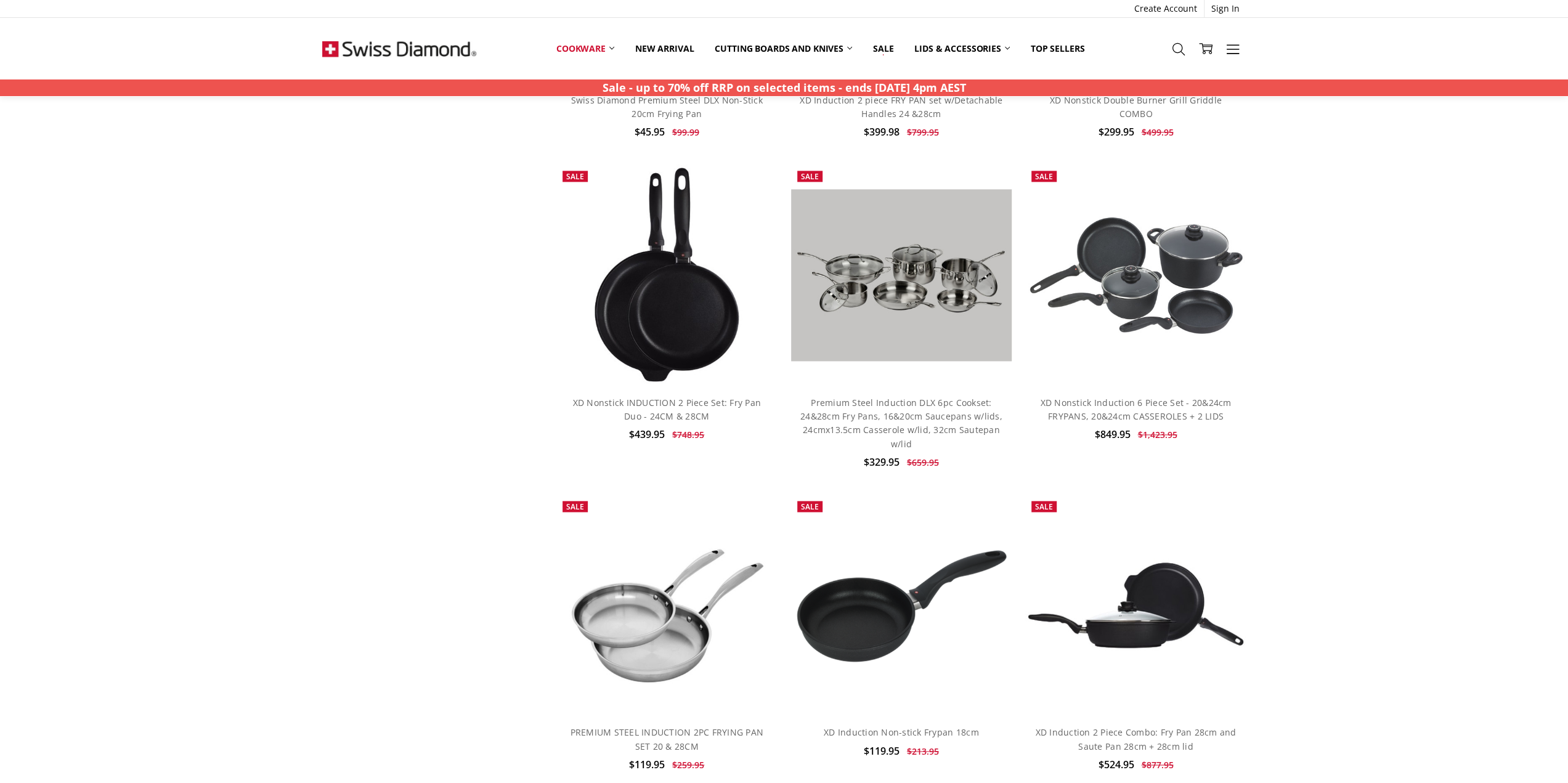
scroll to position [1848, 0]
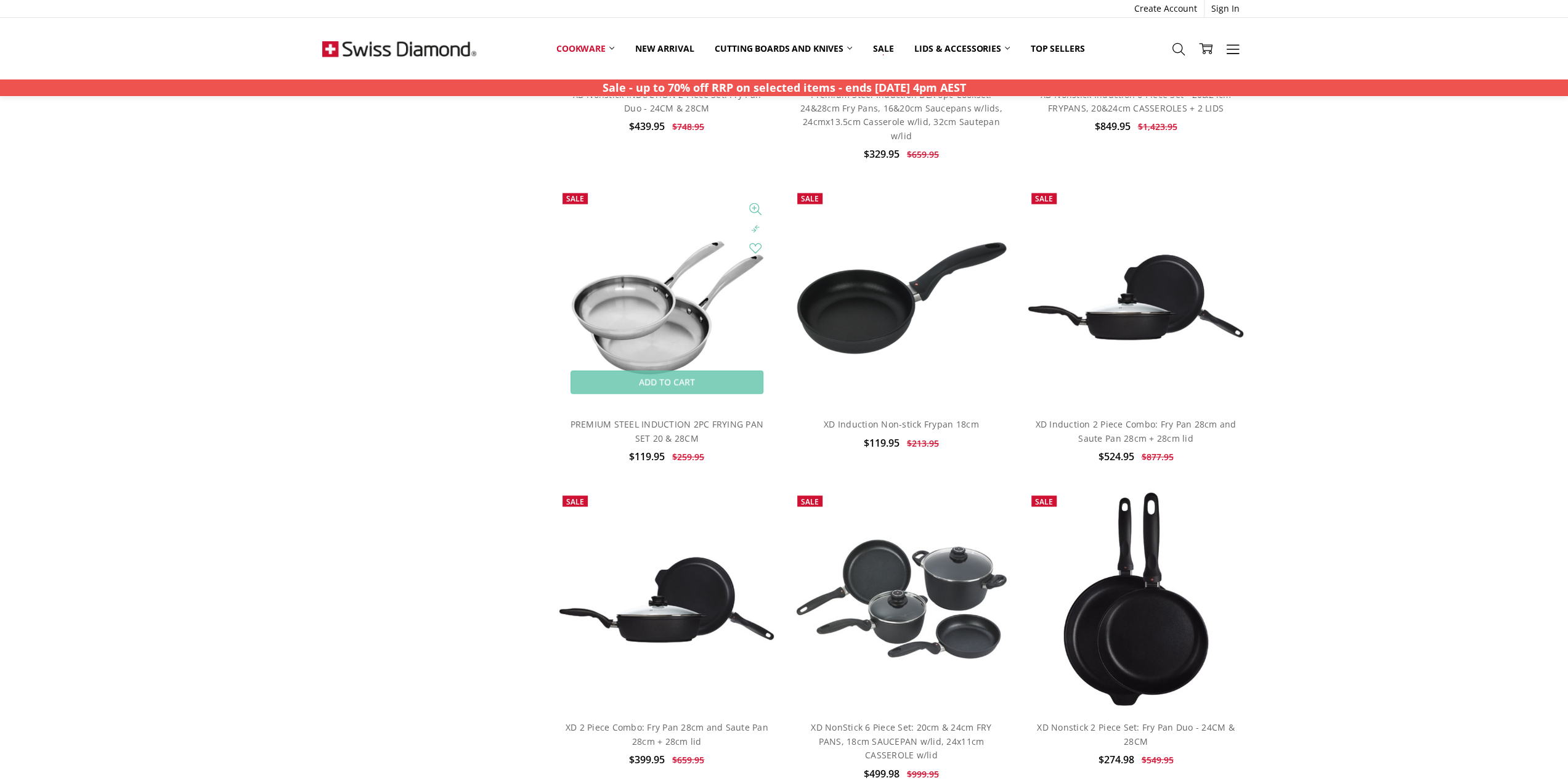
click at [653, 340] on img at bounding box center [666, 296] width 221 height 221
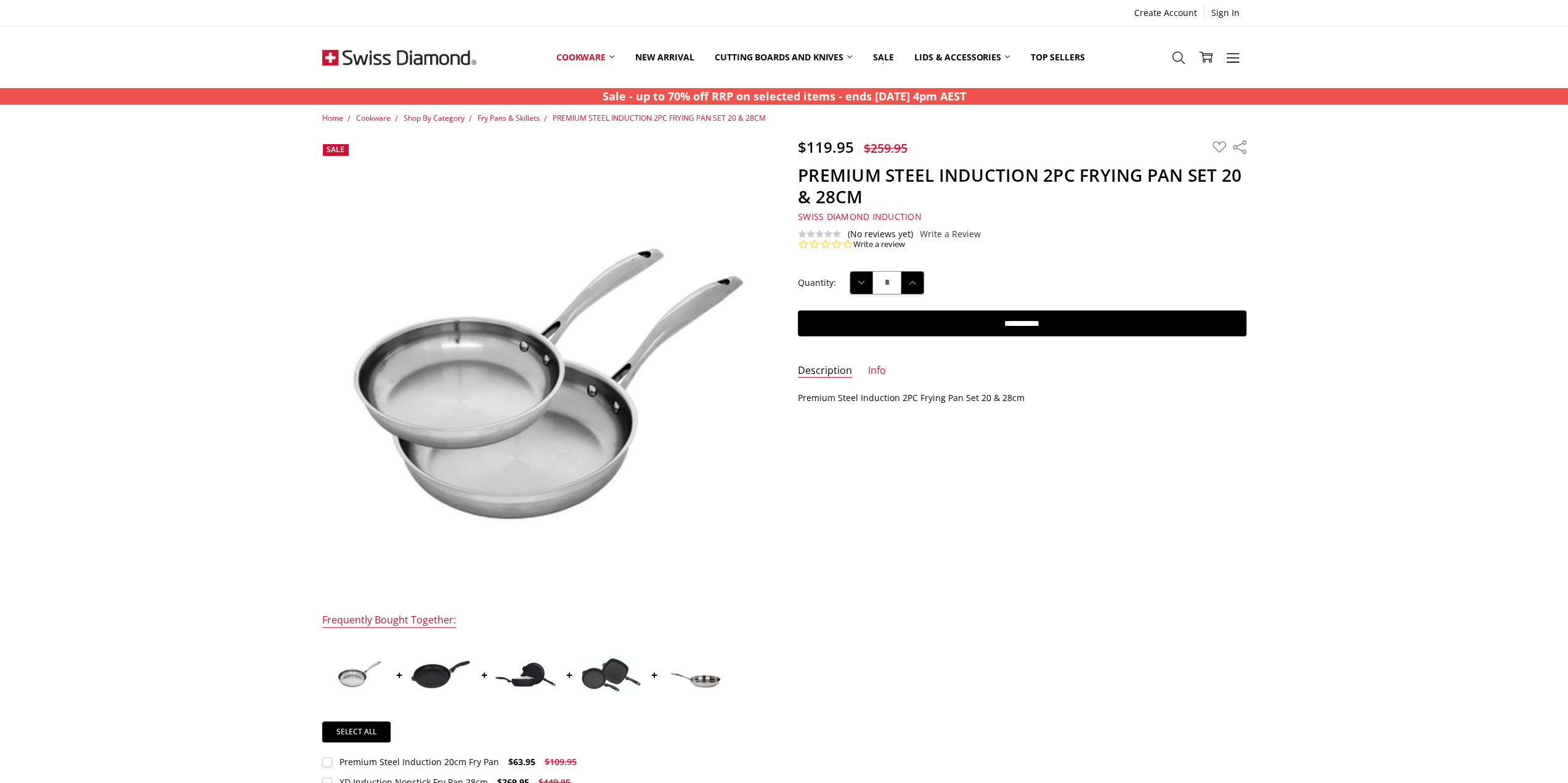
click at [472, 414] on img at bounding box center [602, 322] width 788 height 788
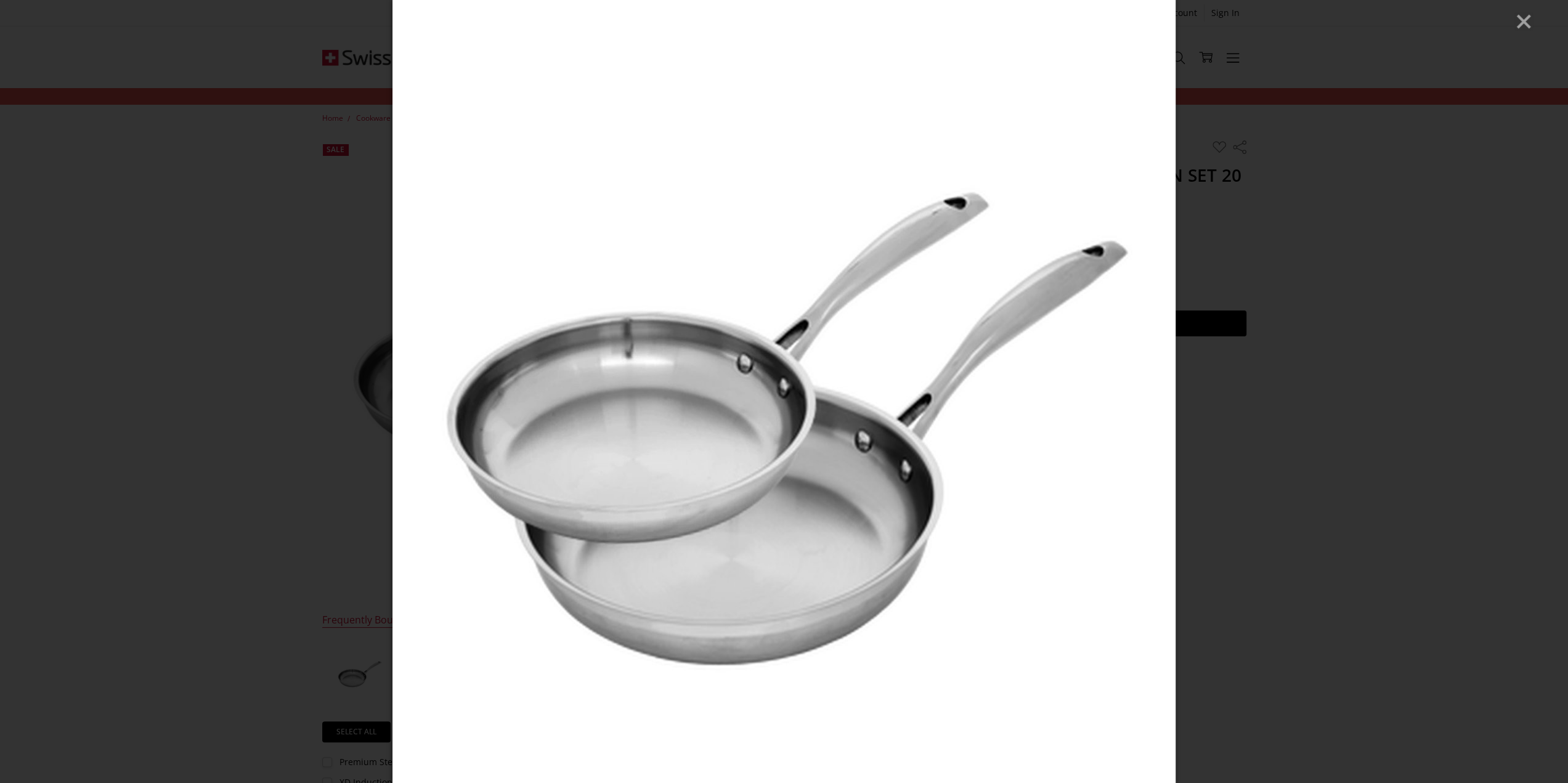
click at [1523, 23] on line "Close" at bounding box center [1524, 22] width 12 height 12
